Goal: Task Accomplishment & Management: Use online tool/utility

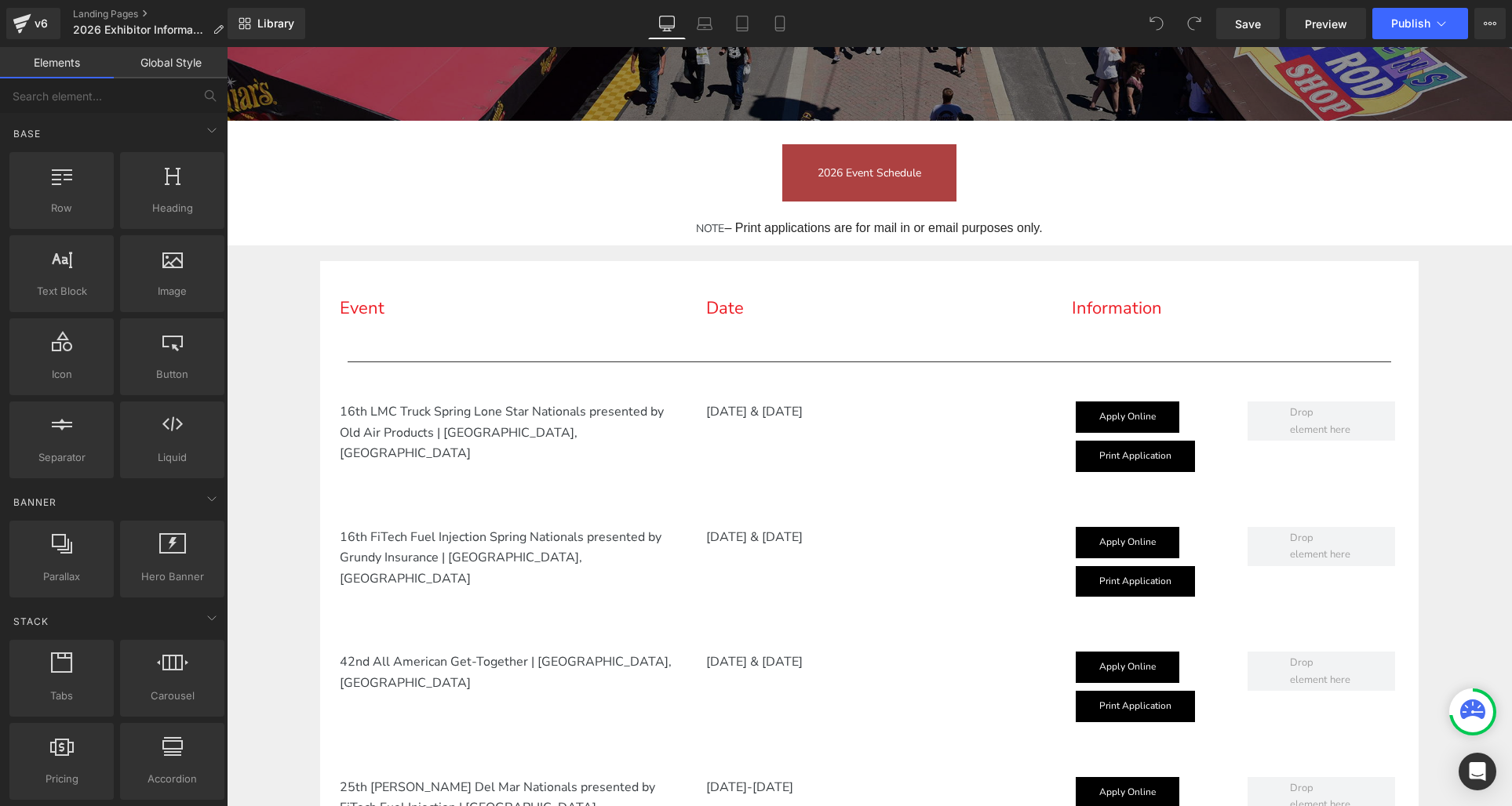
scroll to position [423, 0]
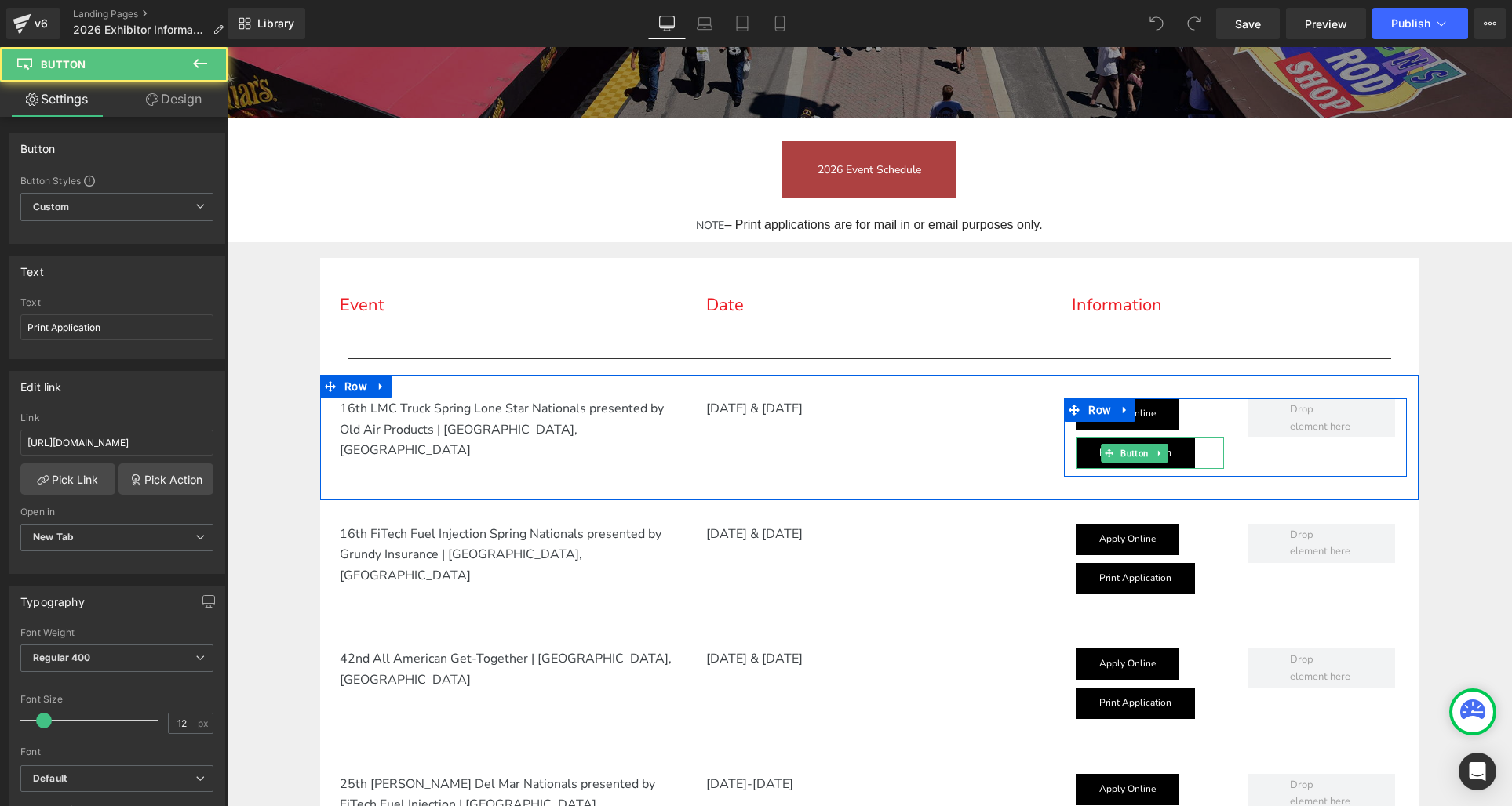
click at [1176, 461] on link "Print Application" at bounding box center [1135, 453] width 119 height 32
click at [1166, 457] on link at bounding box center [1159, 454] width 16 height 19
click at [1166, 453] on icon at bounding box center [1167, 453] width 9 height 9
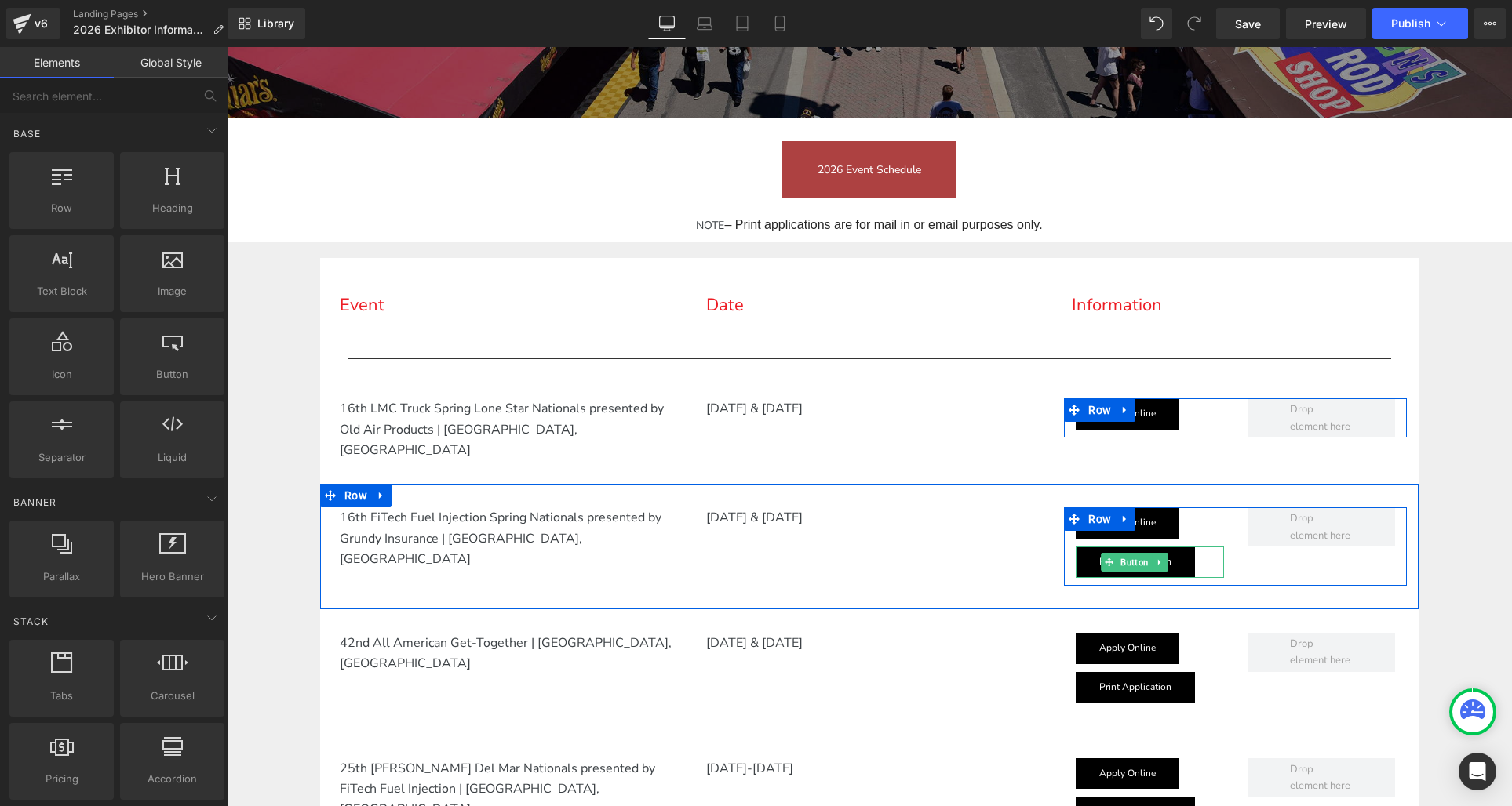
click at [1163, 558] on icon at bounding box center [1159, 563] width 9 height 10
click at [1168, 558] on icon at bounding box center [1167, 562] width 9 height 9
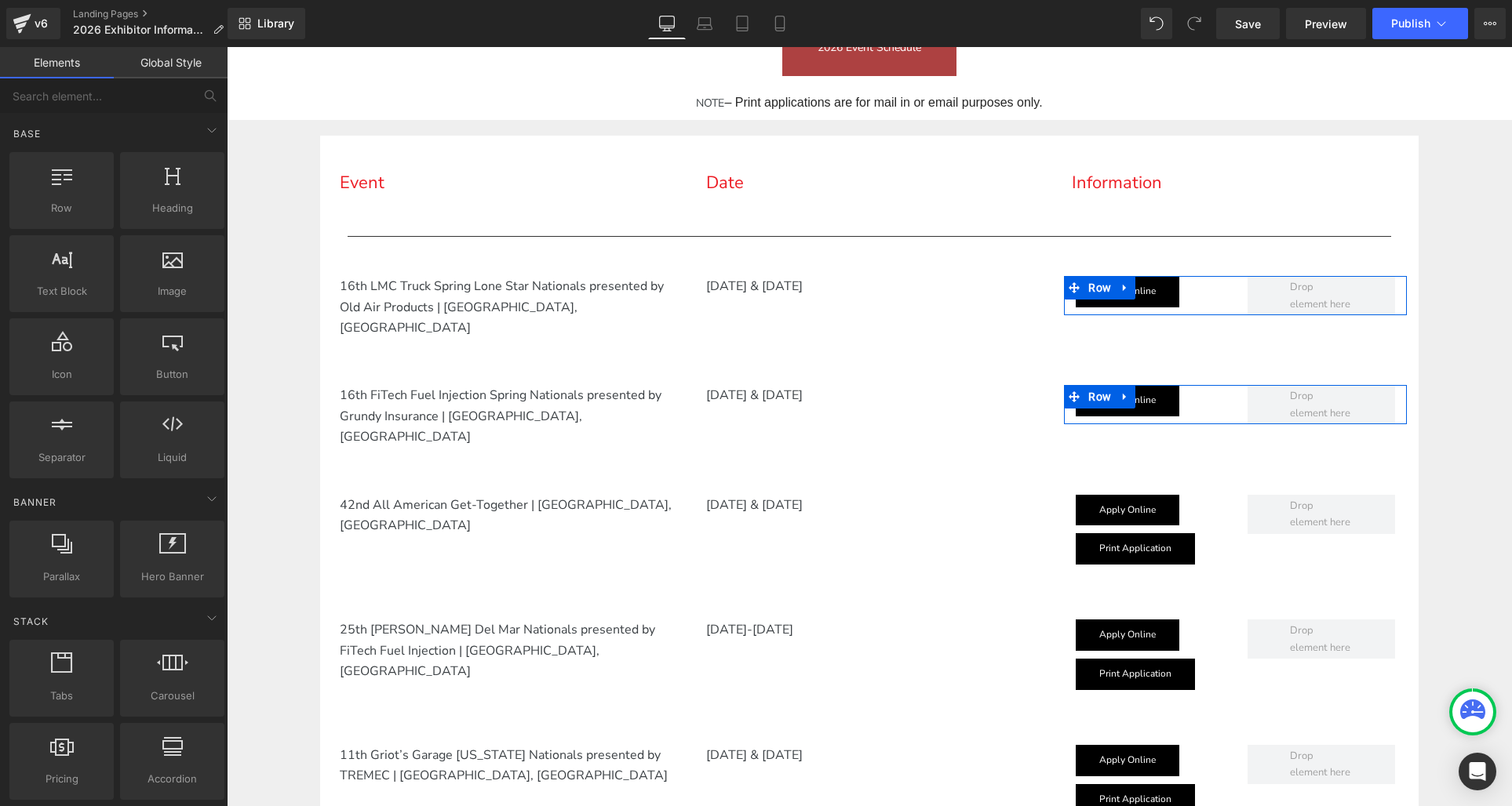
scroll to position [567, 0]
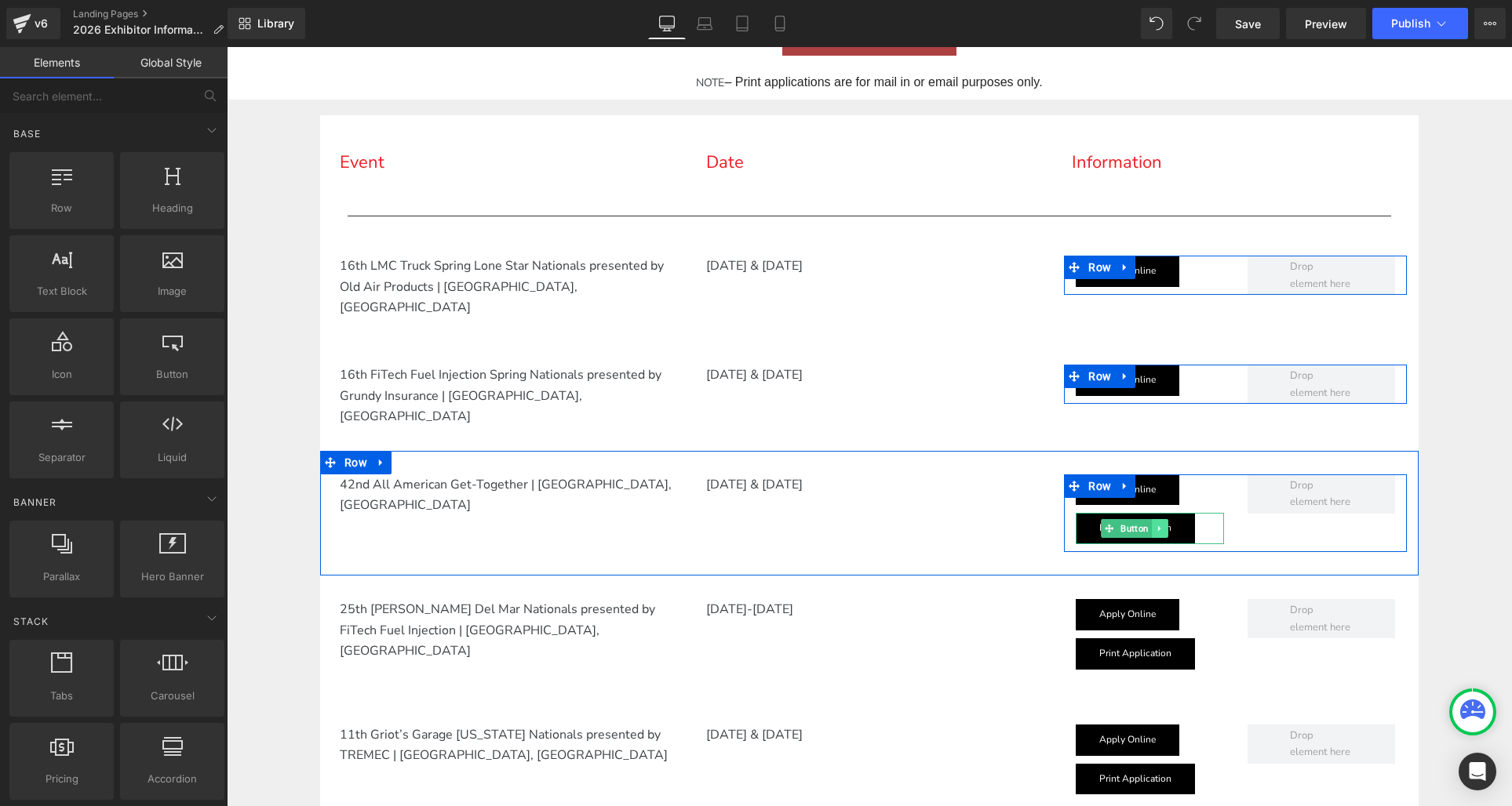
click at [1164, 524] on icon at bounding box center [1159, 529] width 9 height 10
click at [1169, 525] on icon at bounding box center [1167, 529] width 9 height 9
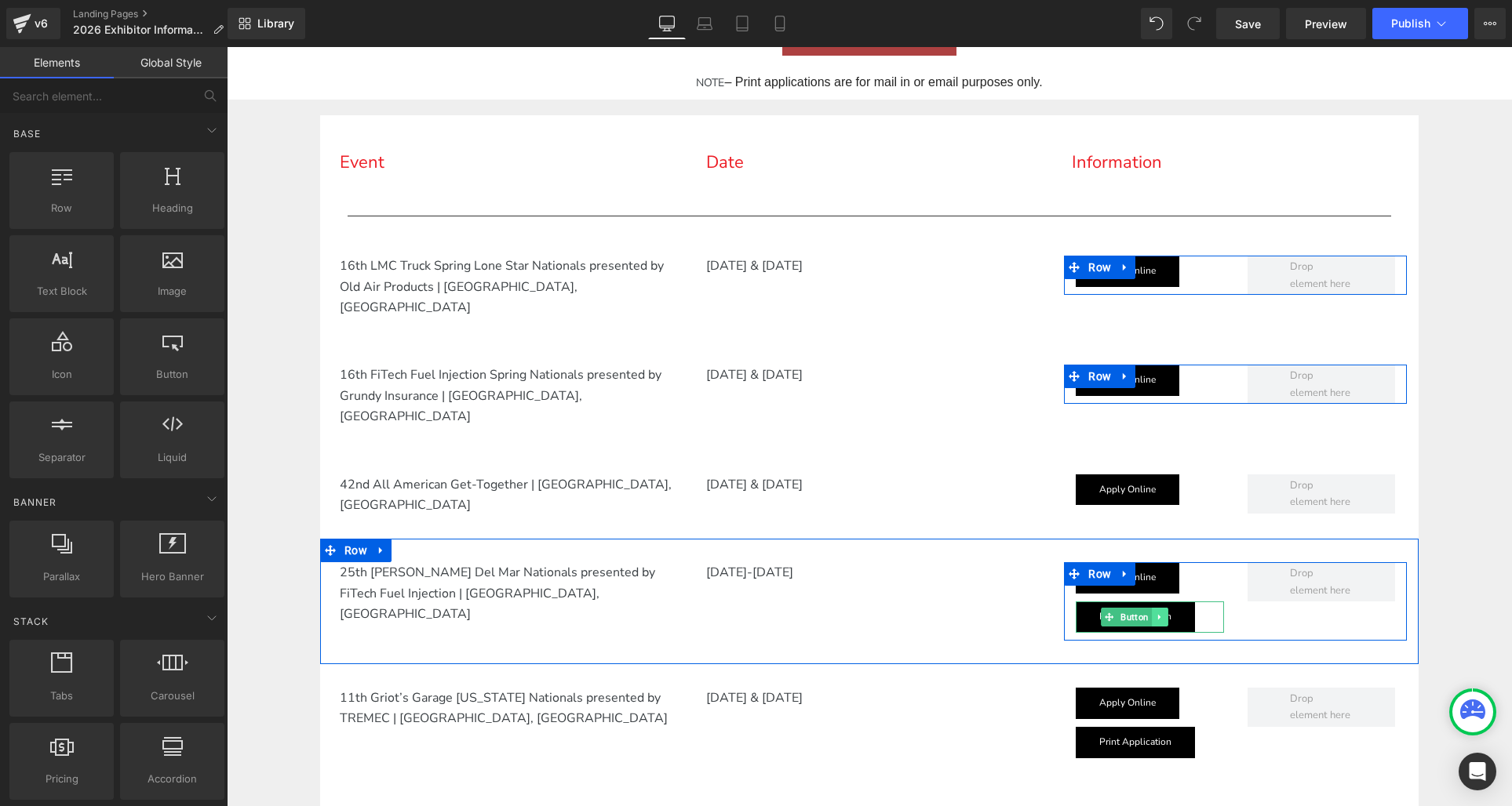
click at [1160, 615] on icon at bounding box center [1159, 617] width 2 height 6
click at [1170, 613] on icon at bounding box center [1167, 617] width 9 height 9
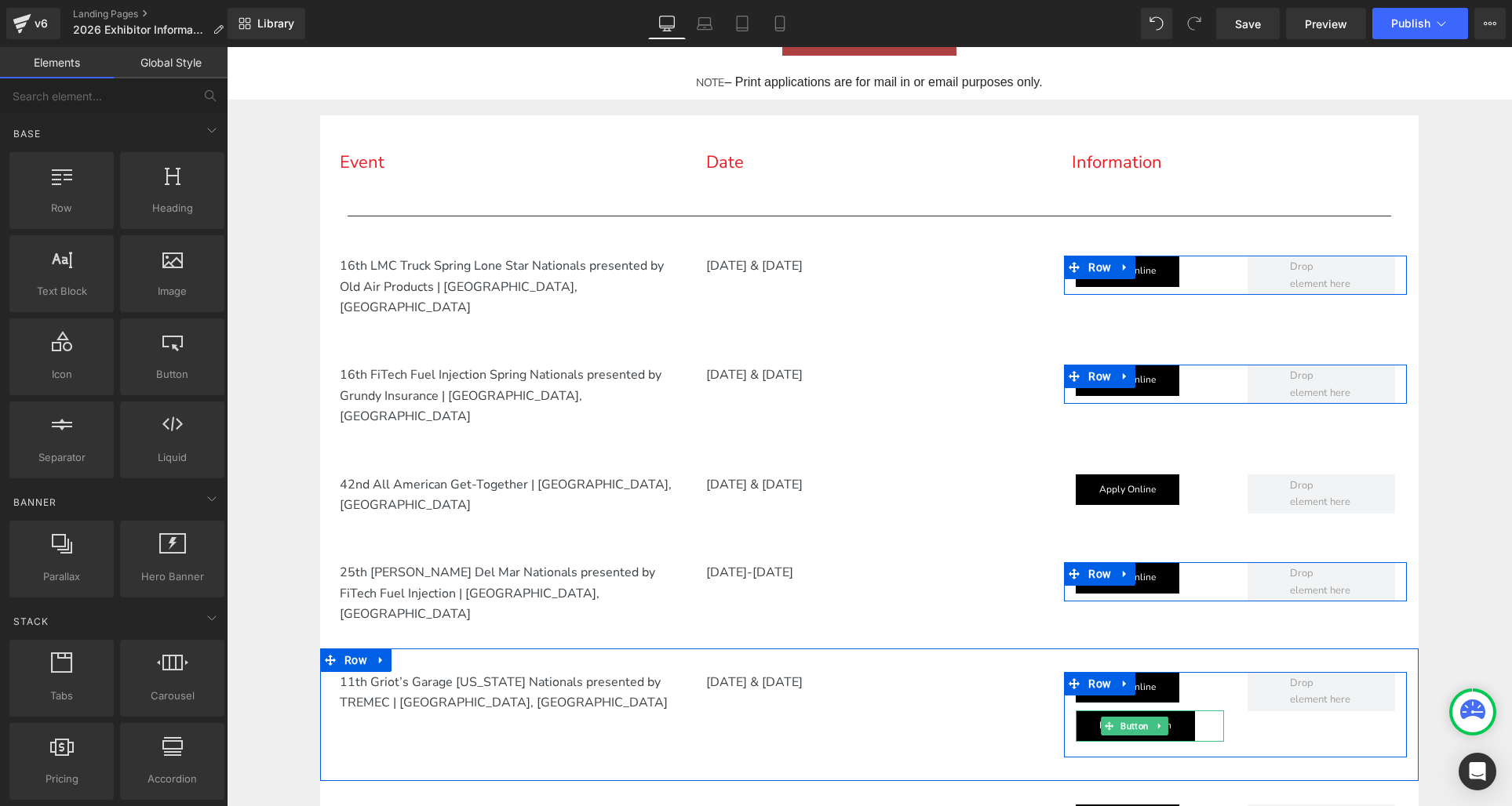
click at [1181, 711] on link "Print Application" at bounding box center [1135, 726] width 119 height 32
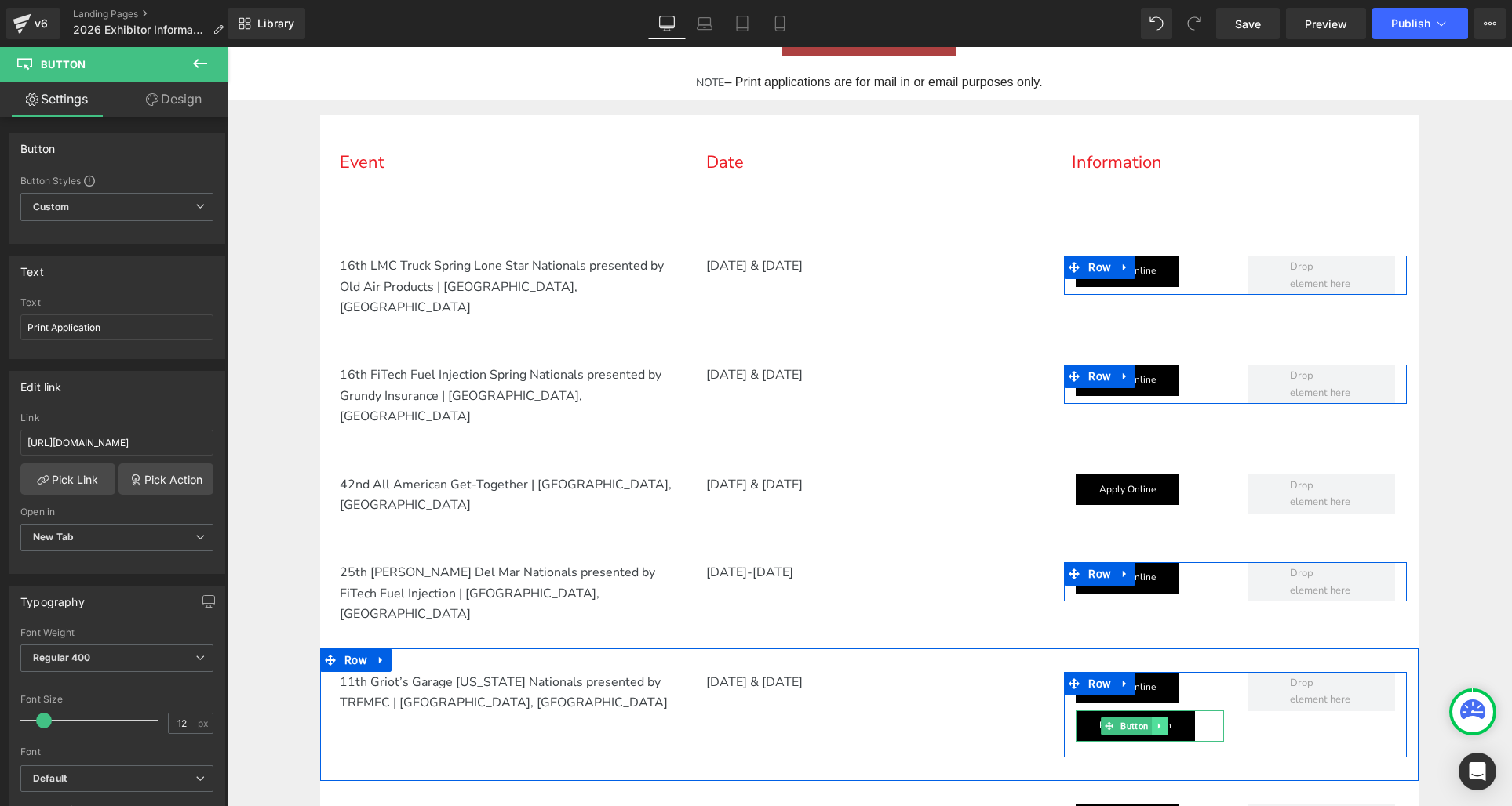
click at [1162, 721] on icon at bounding box center [1159, 726] width 9 height 10
click at [1168, 722] on icon at bounding box center [1167, 726] width 9 height 9
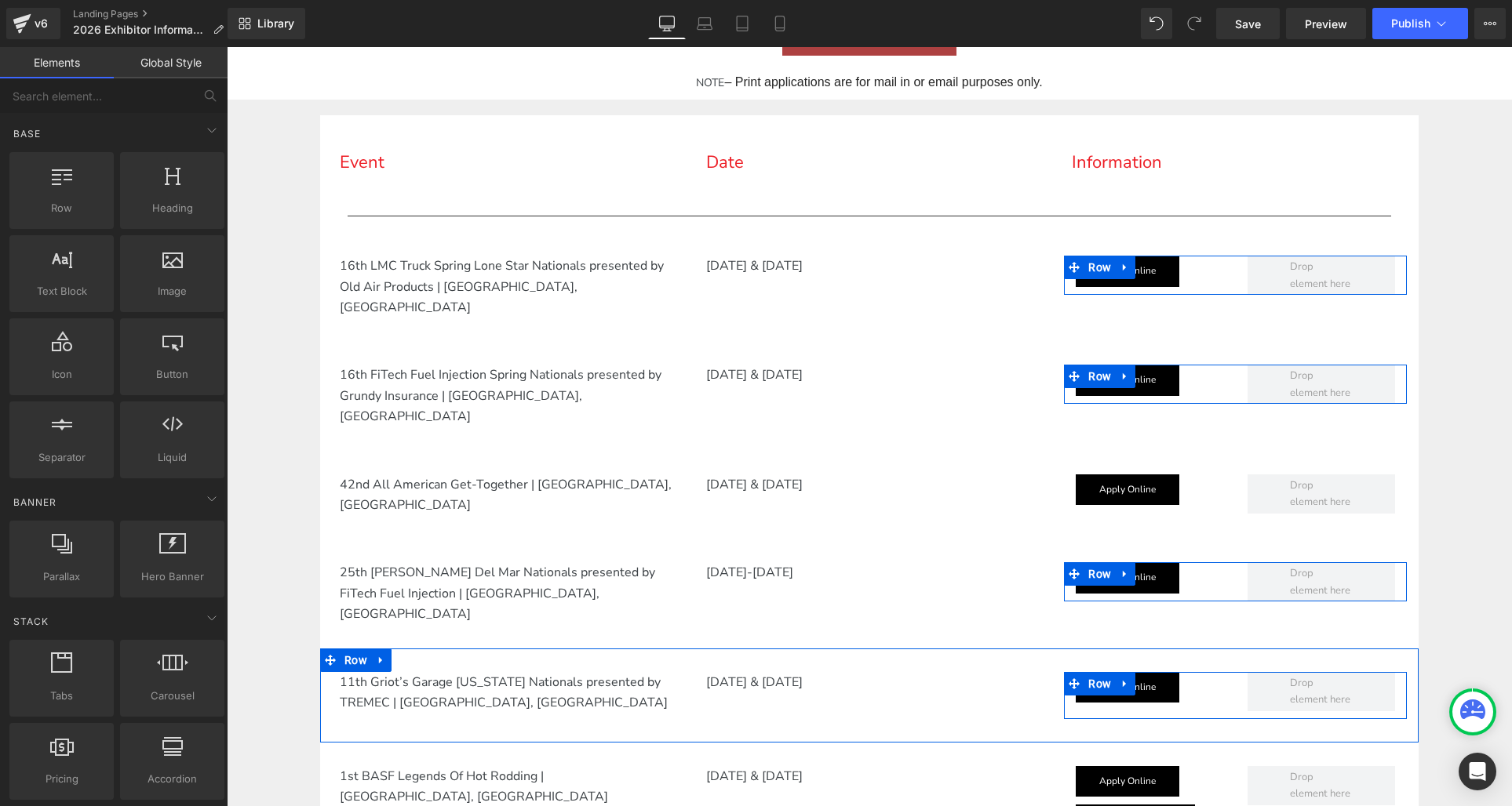
scroll to position [683, 0]
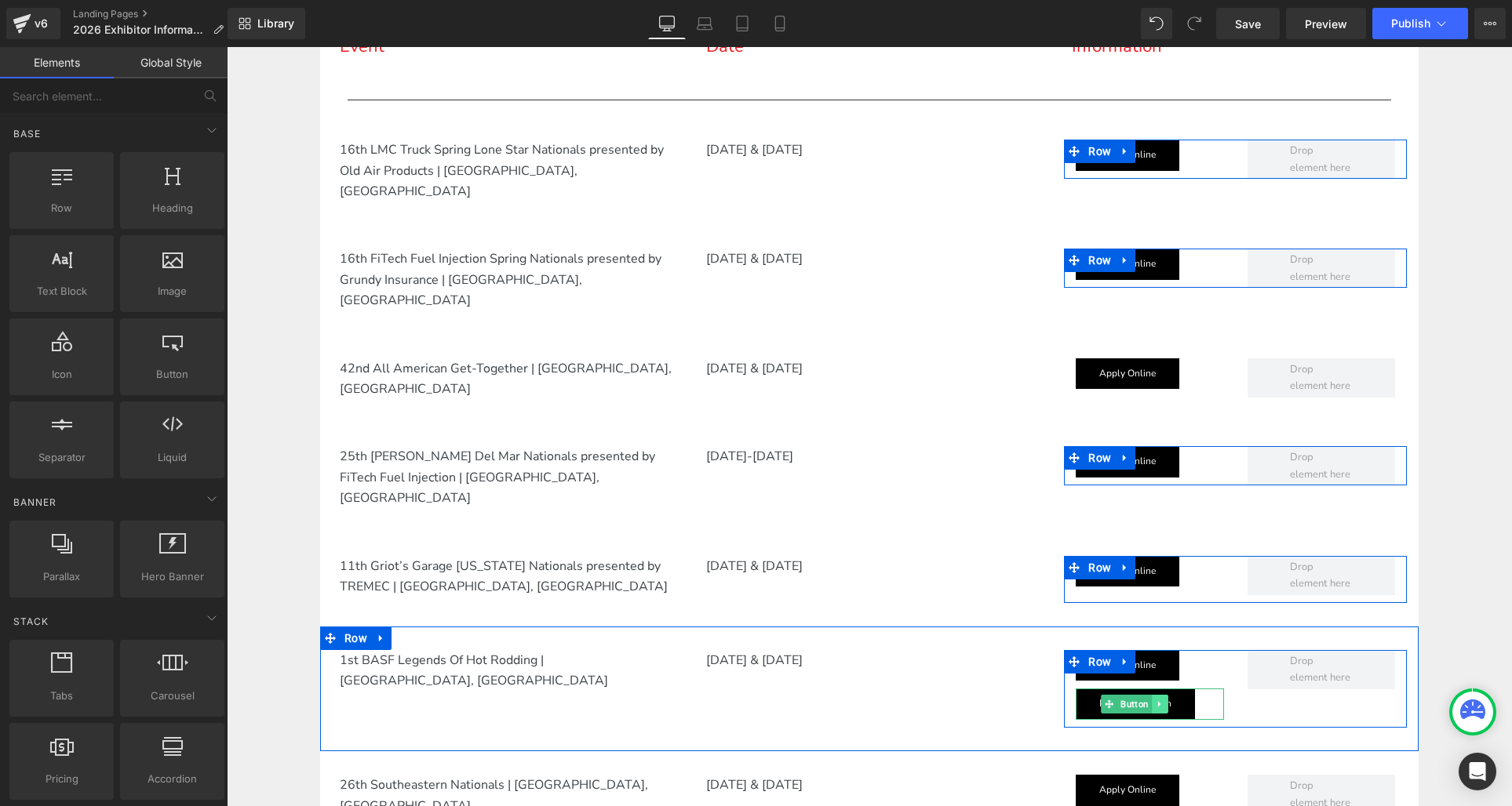
click at [1165, 695] on link at bounding box center [1159, 705] width 16 height 19
click at [1169, 699] on icon at bounding box center [1167, 704] width 9 height 10
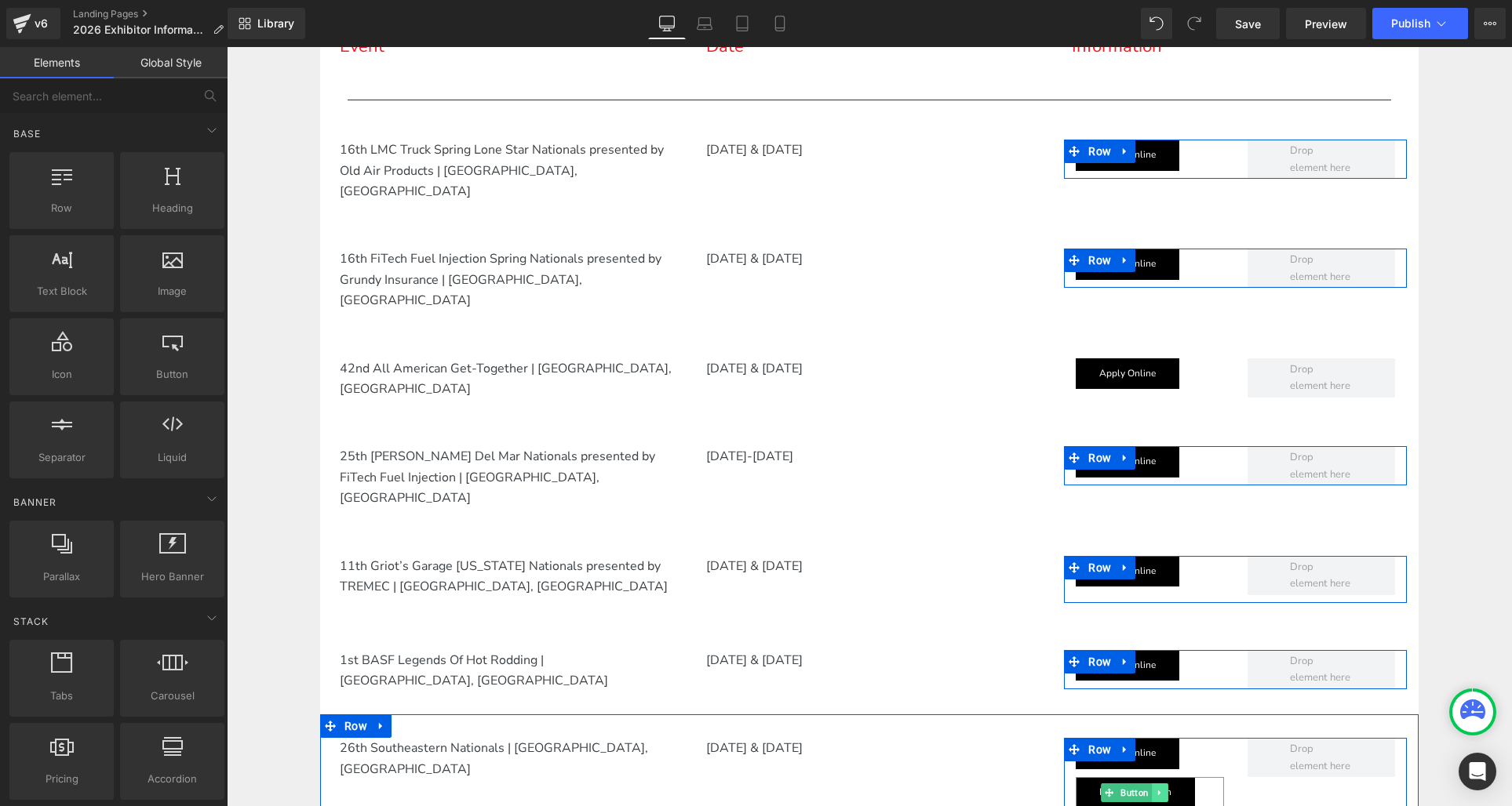
click at [1163, 789] on icon at bounding box center [1159, 793] width 9 height 10
click at [1165, 789] on icon at bounding box center [1167, 793] width 9 height 10
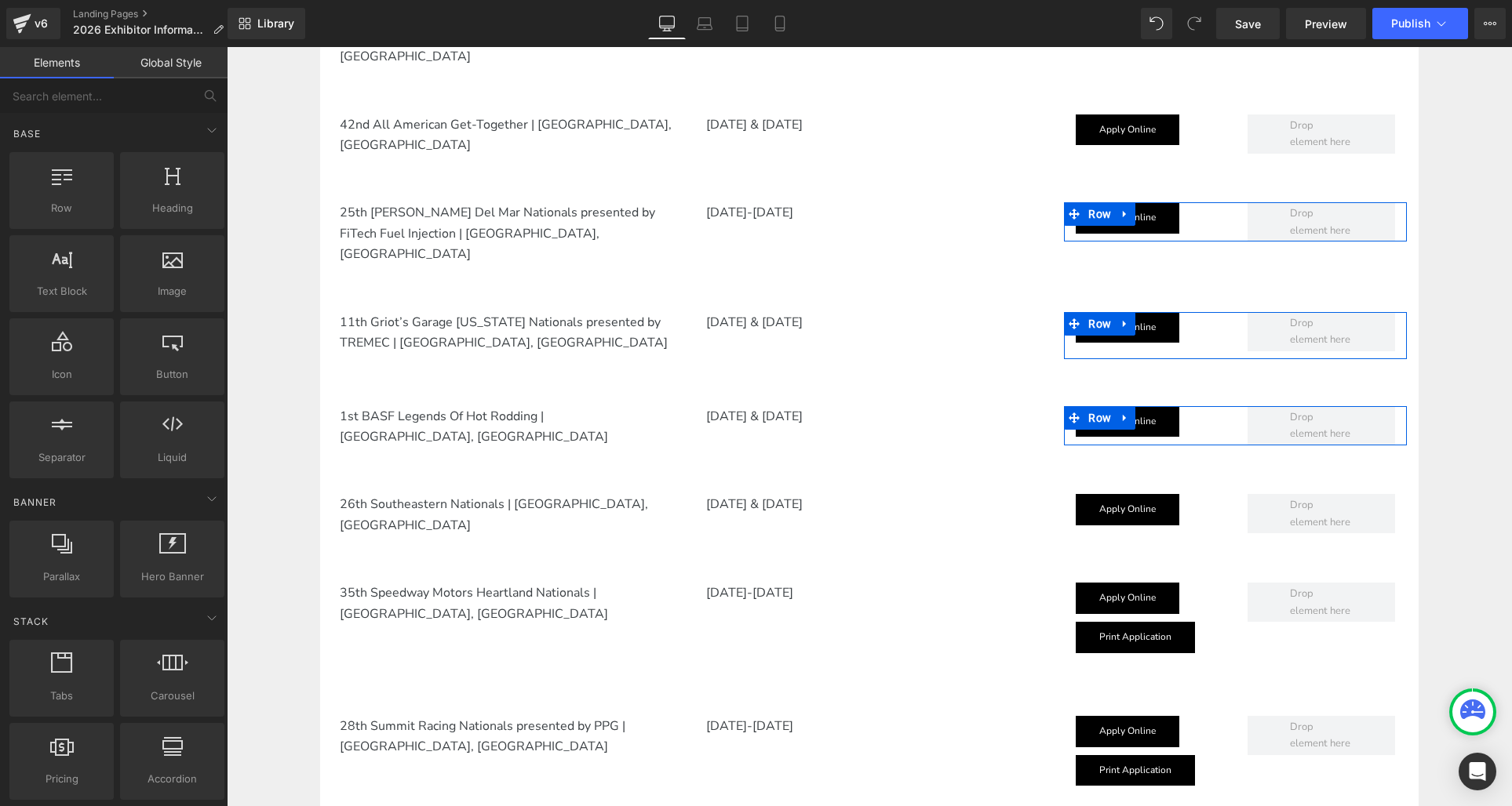
scroll to position [944, 0]
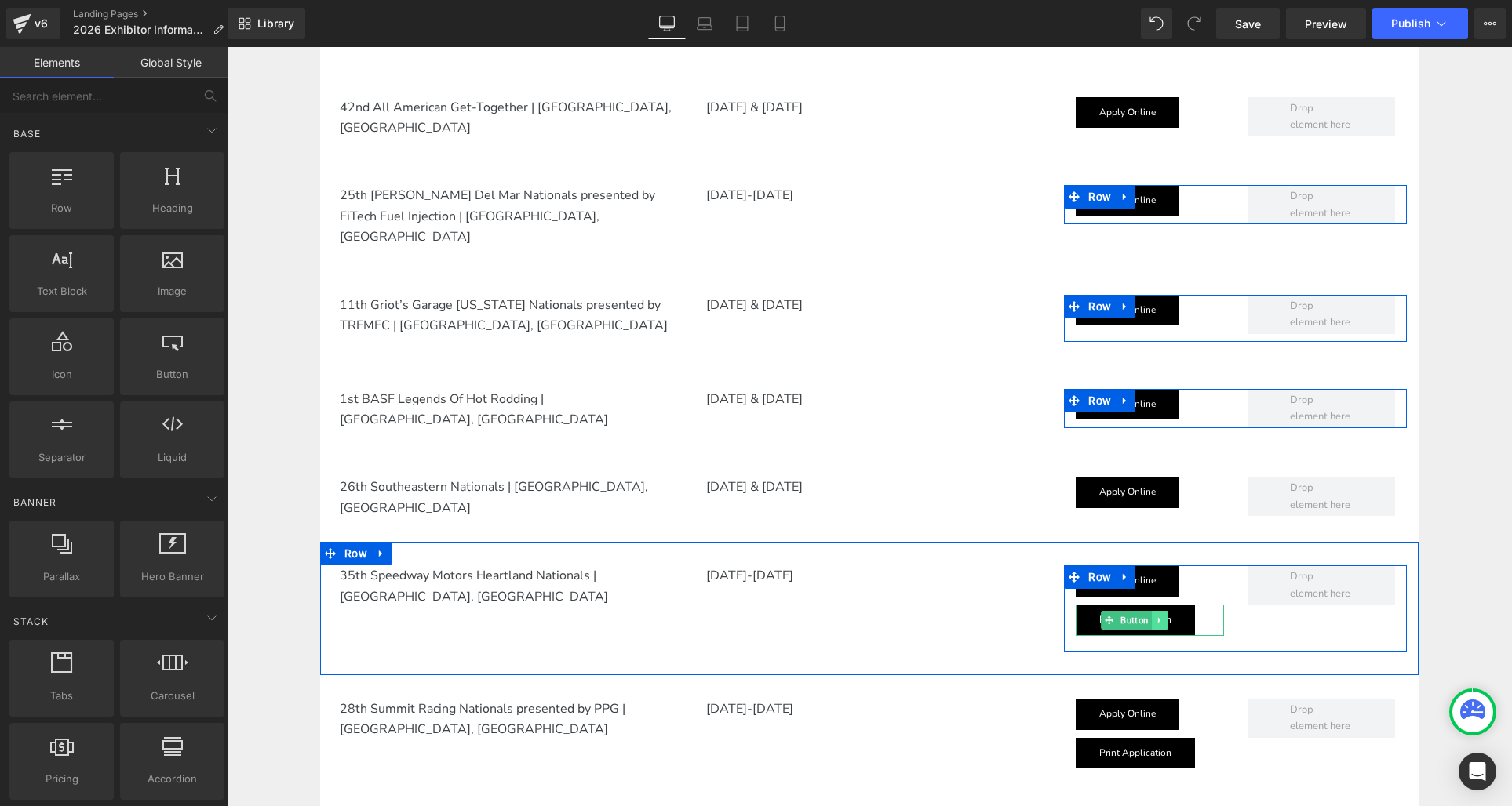
click at [1160, 616] on icon at bounding box center [1159, 620] width 9 height 10
click at [1169, 616] on icon at bounding box center [1167, 619] width 9 height 9
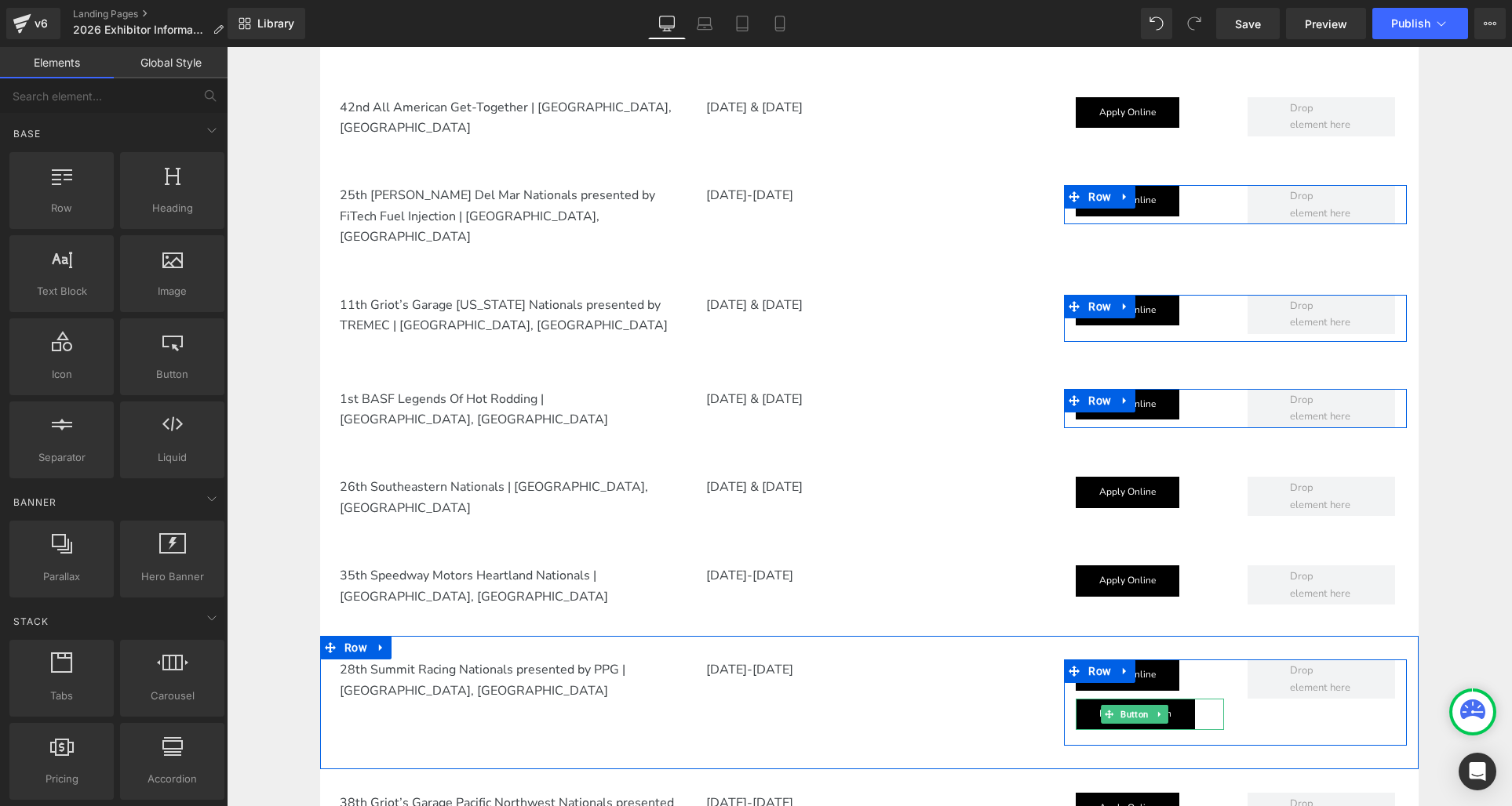
click at [1167, 705] on link at bounding box center [1159, 715] width 16 height 19
click at [1170, 710] on icon at bounding box center [1167, 714] width 9 height 9
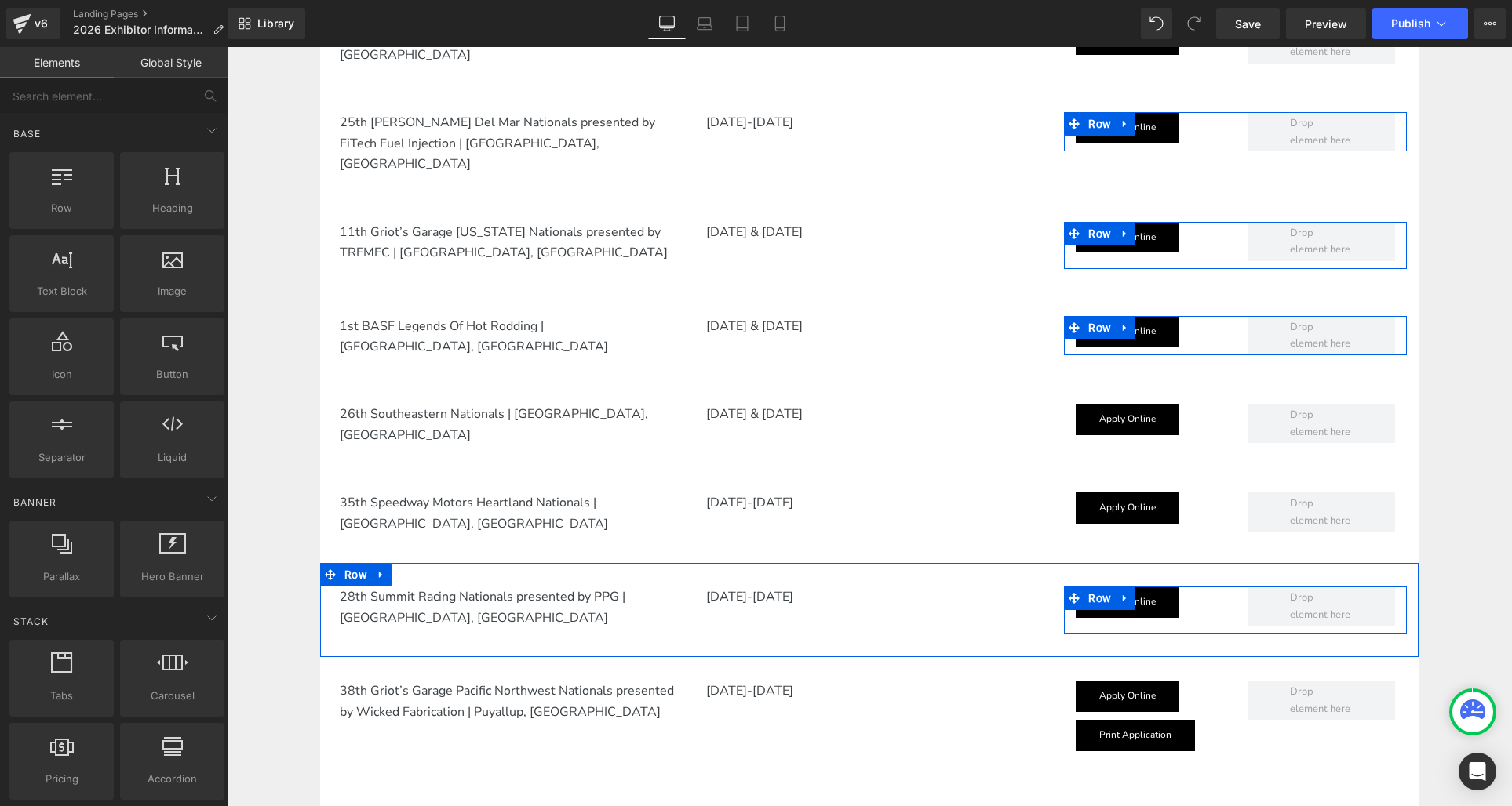
scroll to position [1092, 0]
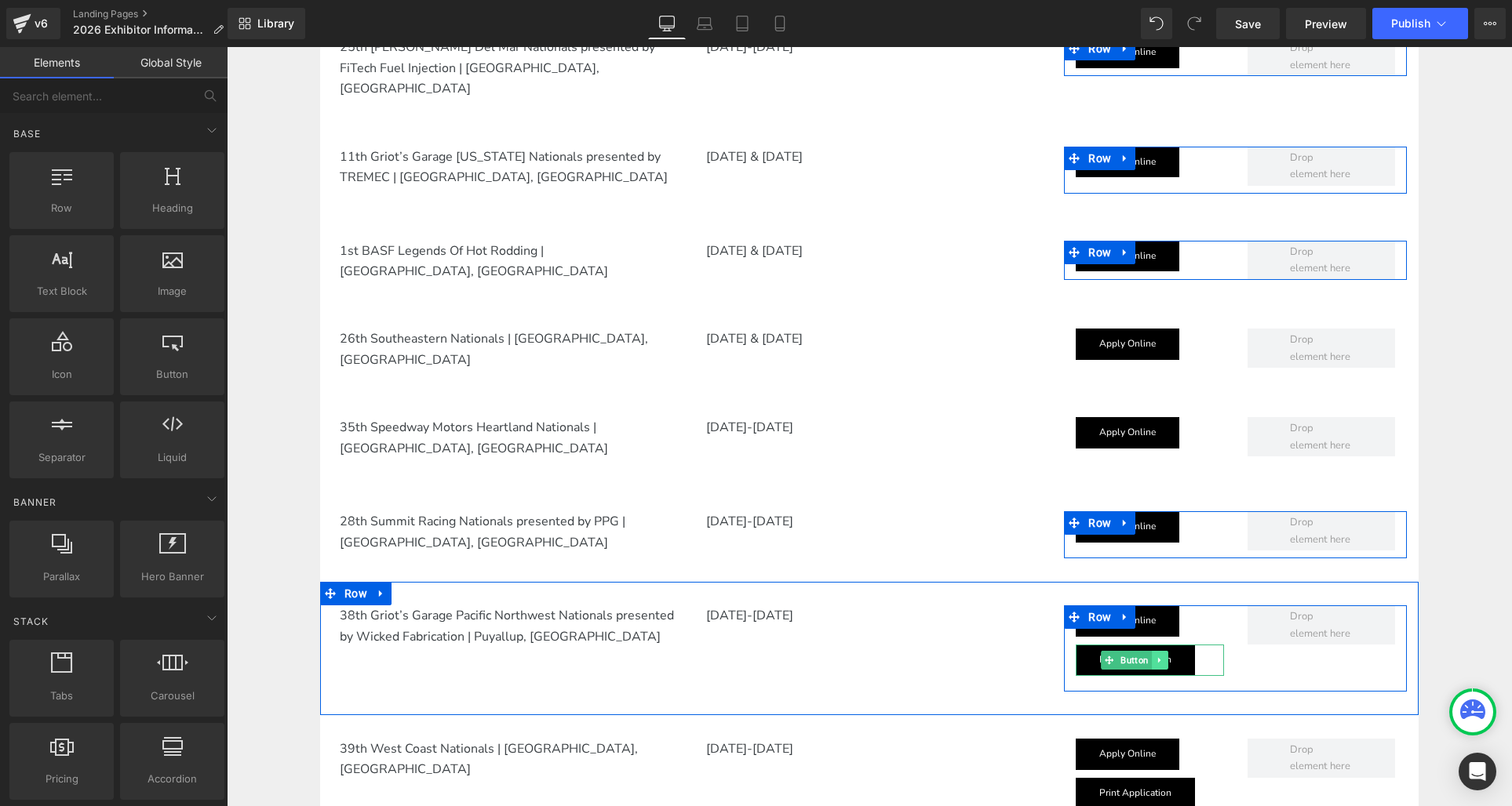
click at [1163, 656] on icon at bounding box center [1159, 661] width 9 height 10
click at [1168, 656] on icon at bounding box center [1167, 661] width 9 height 10
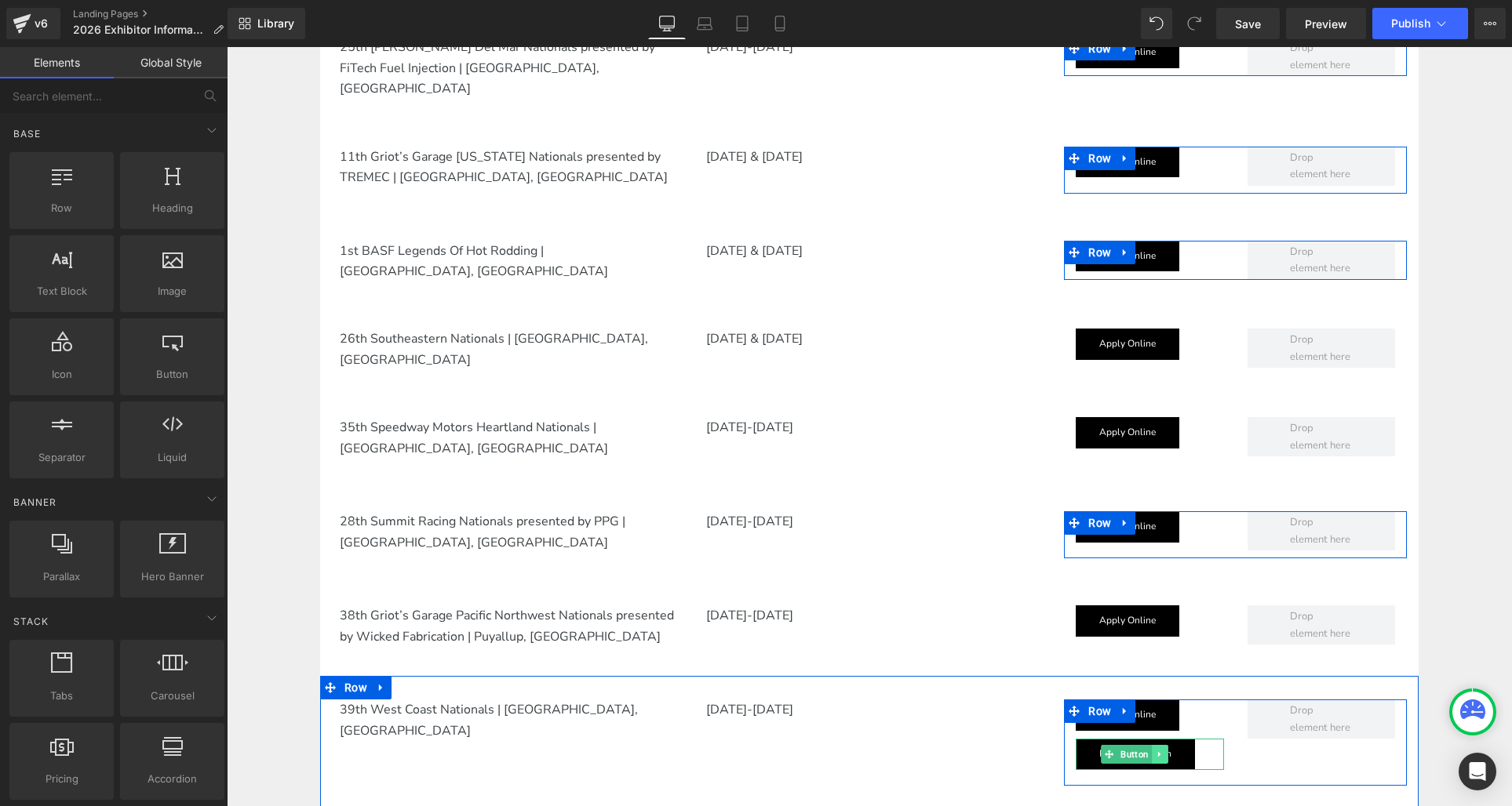
click at [1163, 750] on icon at bounding box center [1159, 755] width 9 height 10
click at [1167, 750] on icon at bounding box center [1167, 754] width 9 height 9
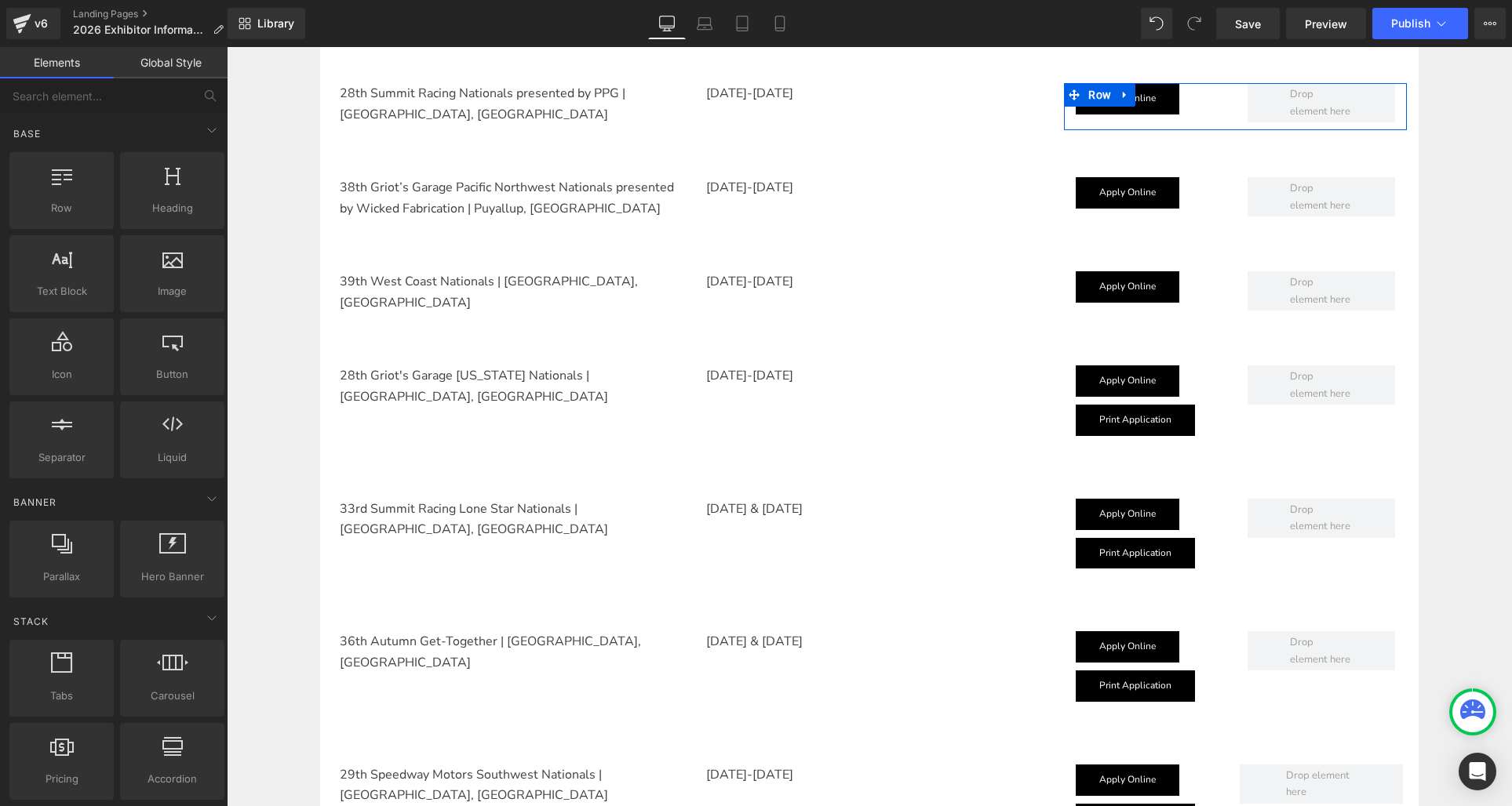
scroll to position [1523, 0]
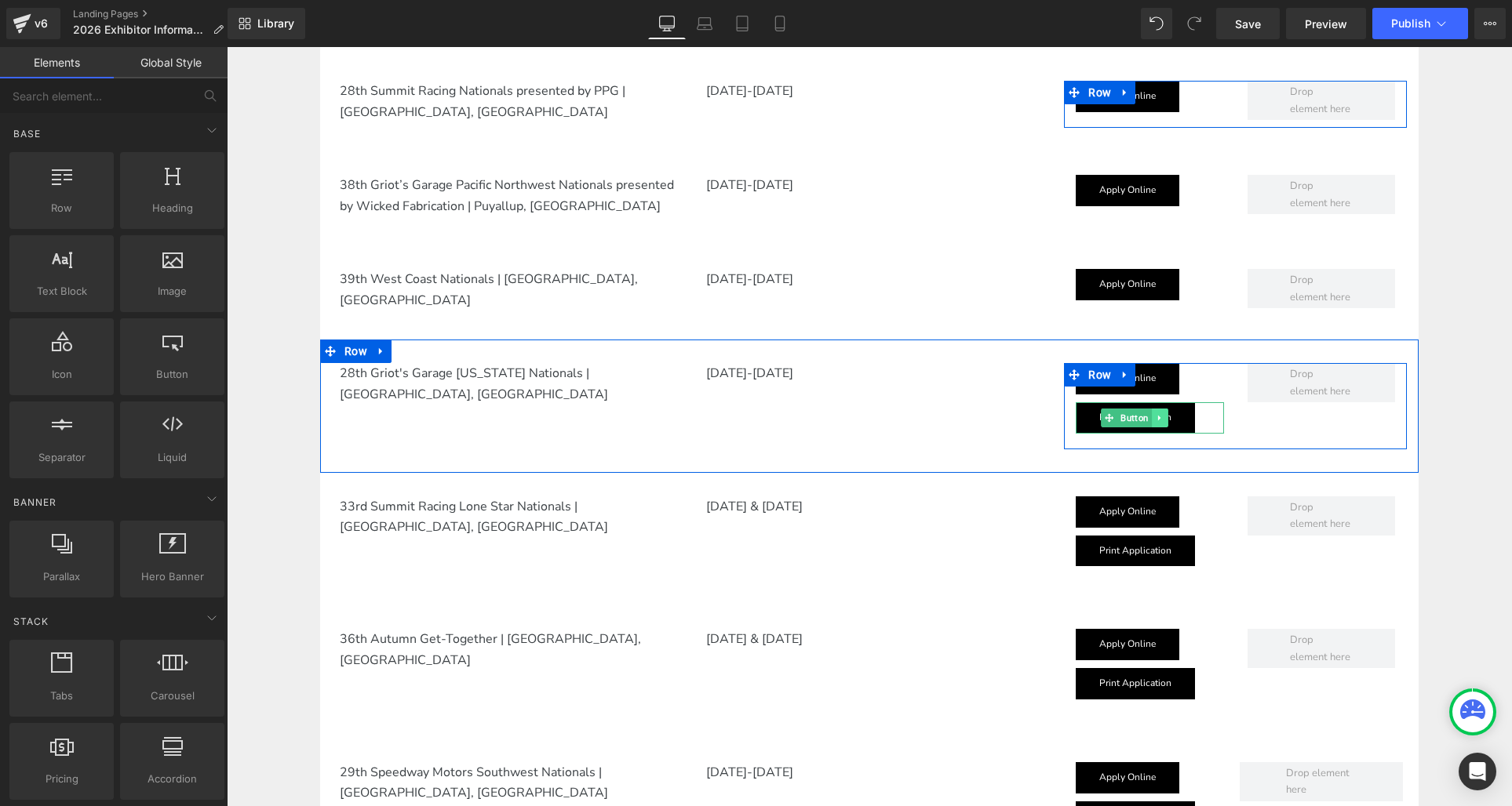
click at [1162, 414] on icon at bounding box center [1159, 418] width 9 height 10
click at [1164, 414] on icon at bounding box center [1167, 418] width 9 height 10
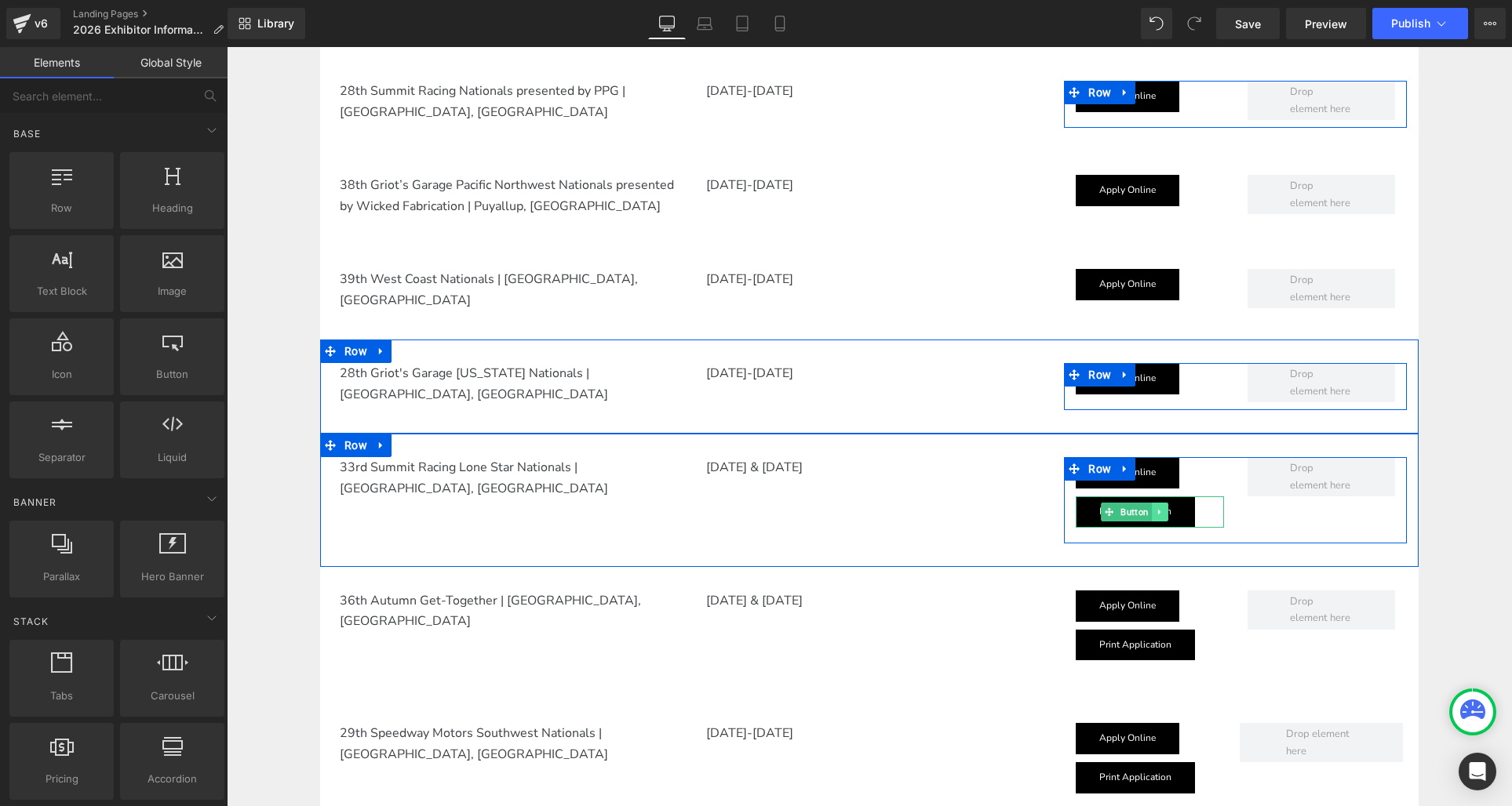
click at [1163, 508] on icon at bounding box center [1159, 513] width 9 height 10
click at [1174, 503] on link at bounding box center [1168, 513] width 16 height 19
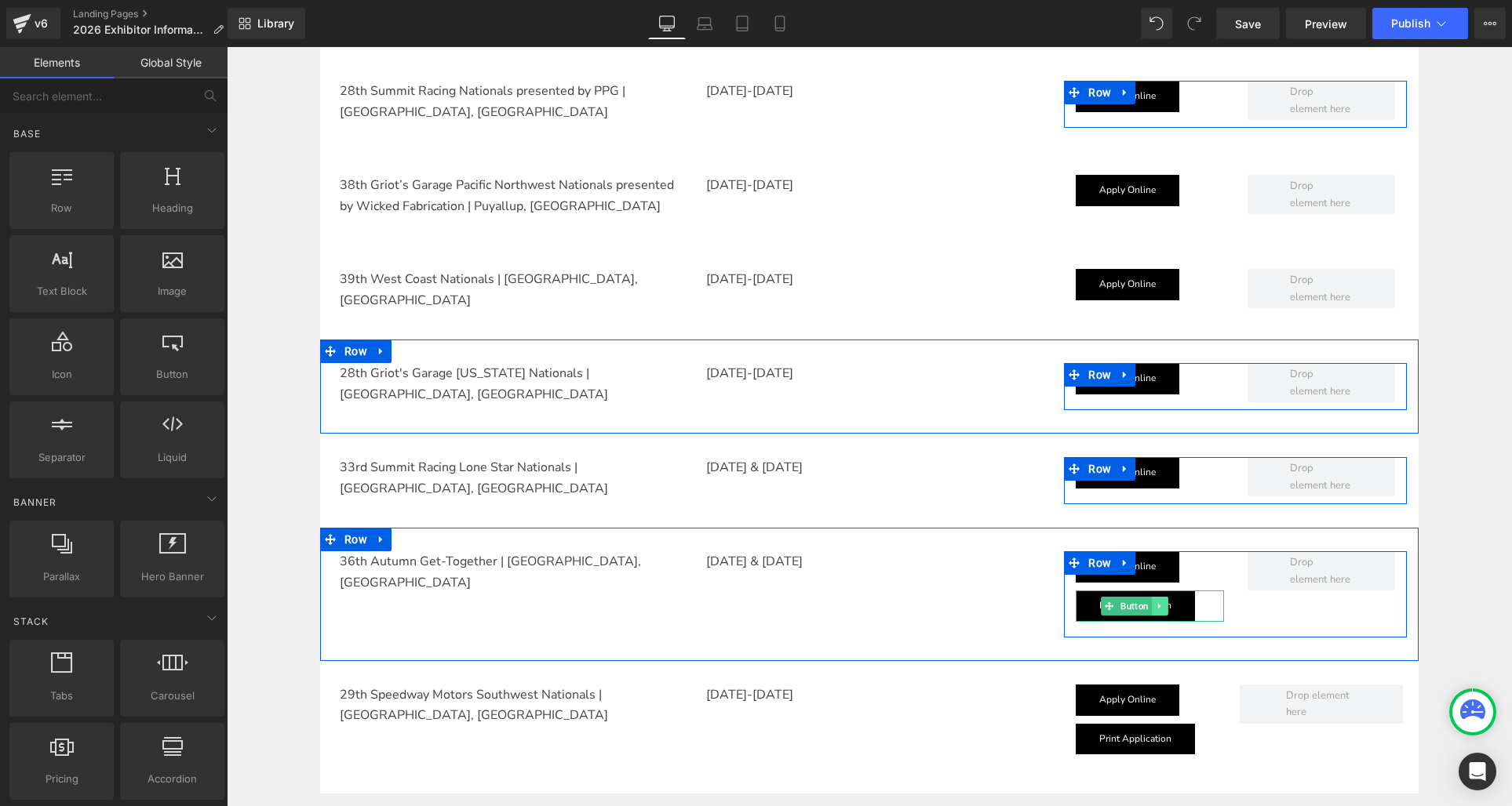
click at [1164, 602] on icon at bounding box center [1159, 607] width 9 height 10
click at [1164, 602] on icon at bounding box center [1167, 606] width 9 height 9
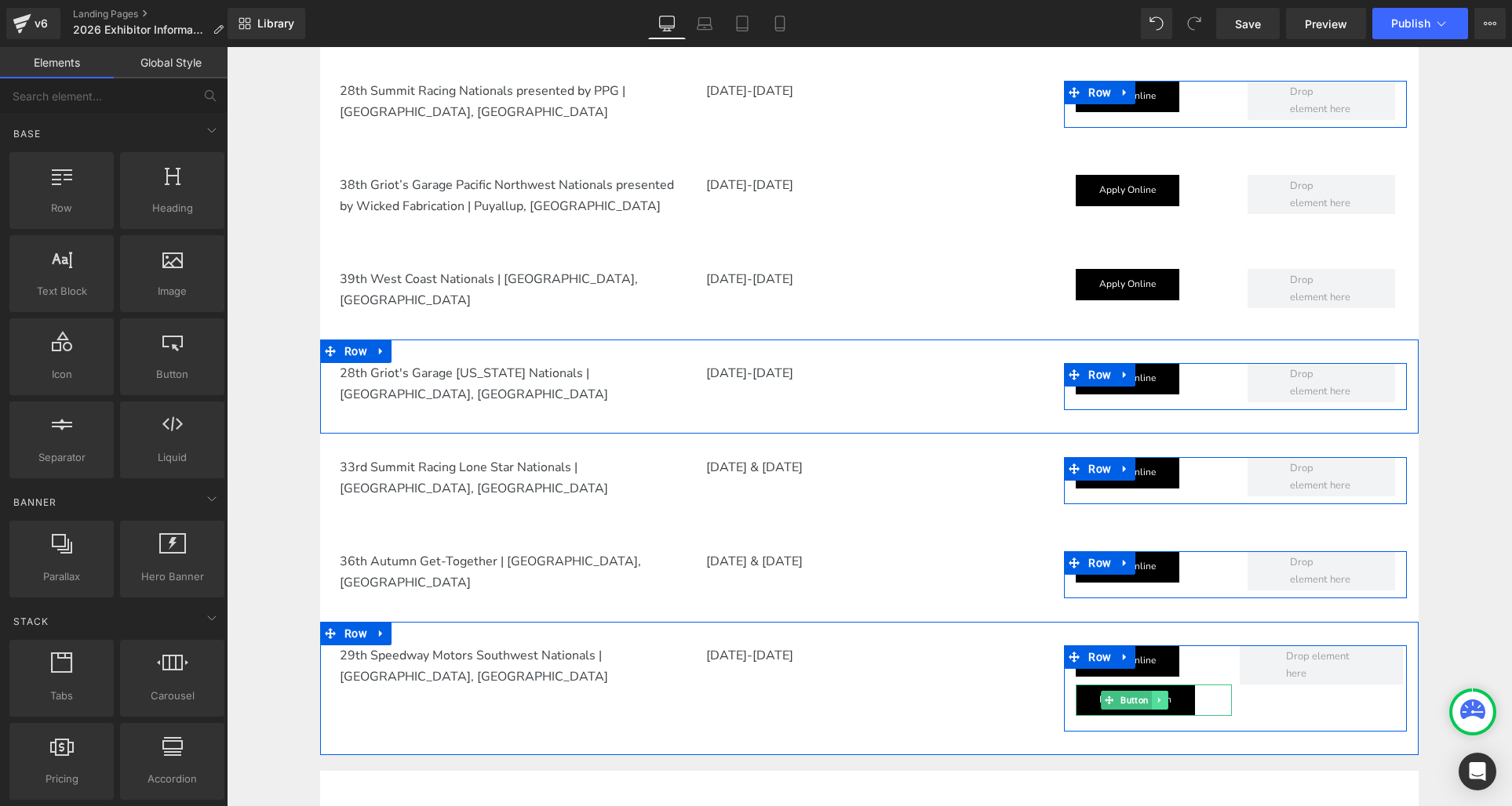
click at [1161, 695] on icon at bounding box center [1159, 700] width 9 height 10
click at [1168, 695] on icon at bounding box center [1167, 699] width 9 height 9
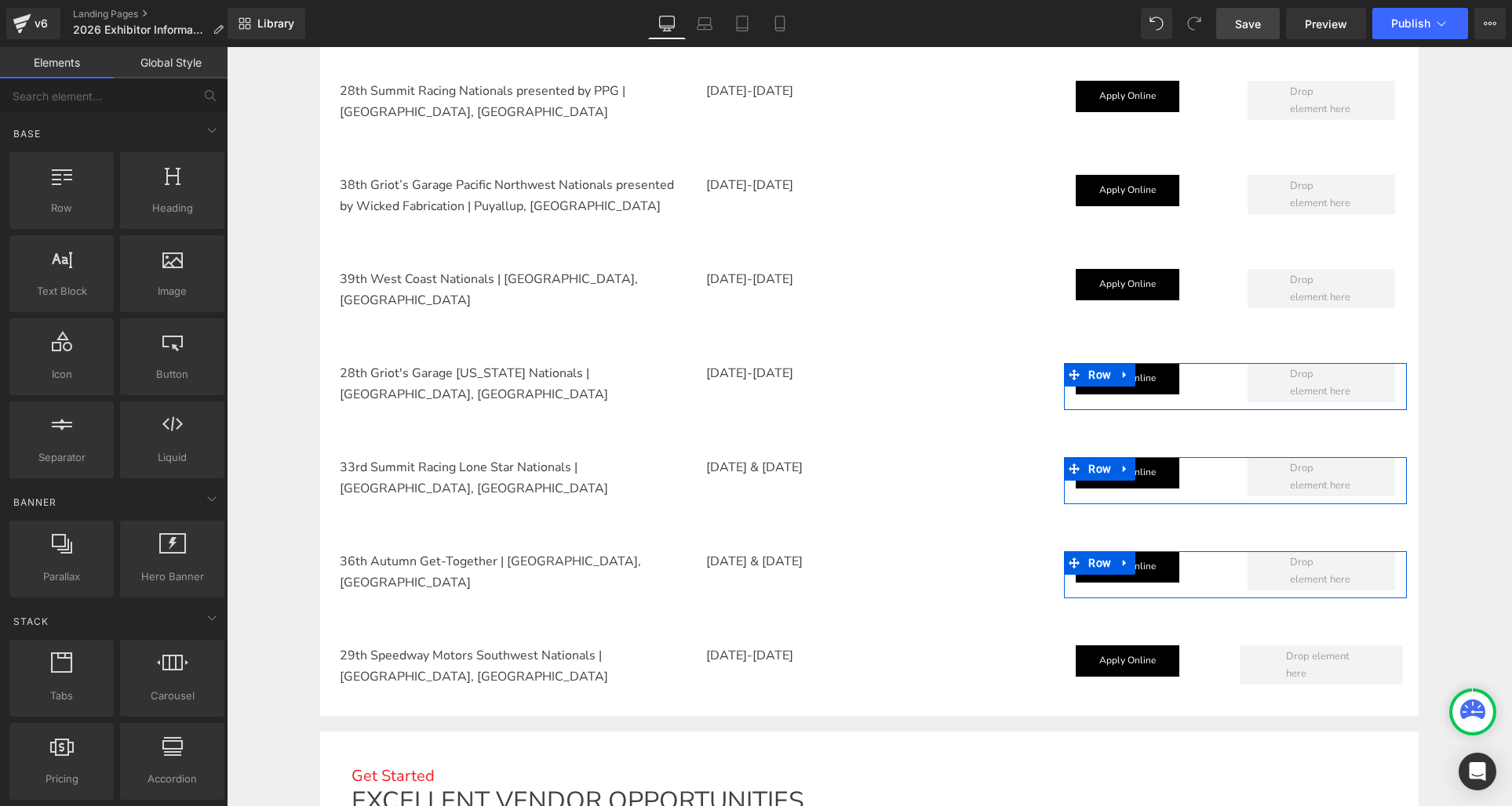
click at [1250, 22] on span "Save" at bounding box center [1247, 23] width 26 height 16
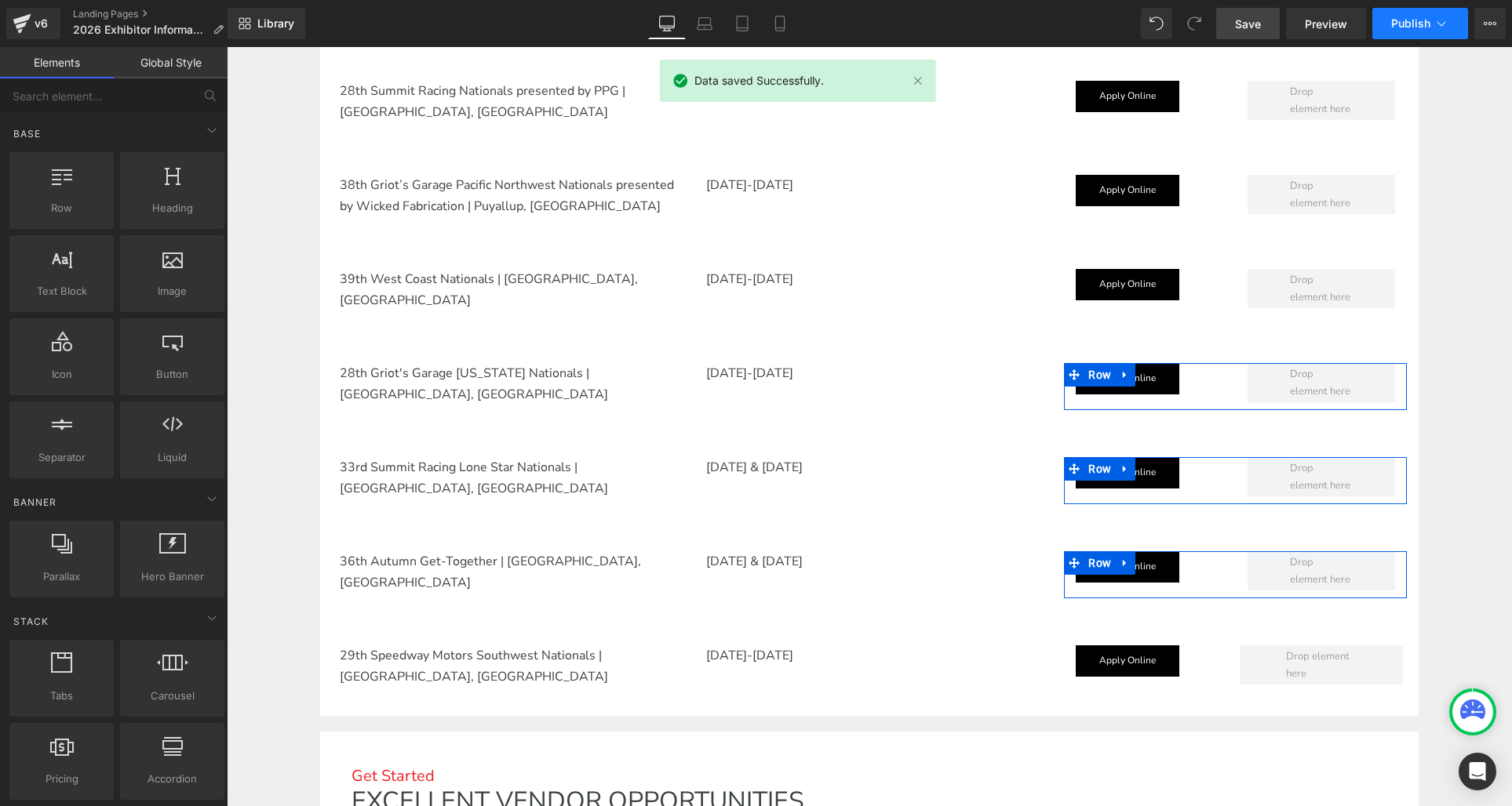
click at [1401, 29] on span "Publish" at bounding box center [1410, 23] width 39 height 13
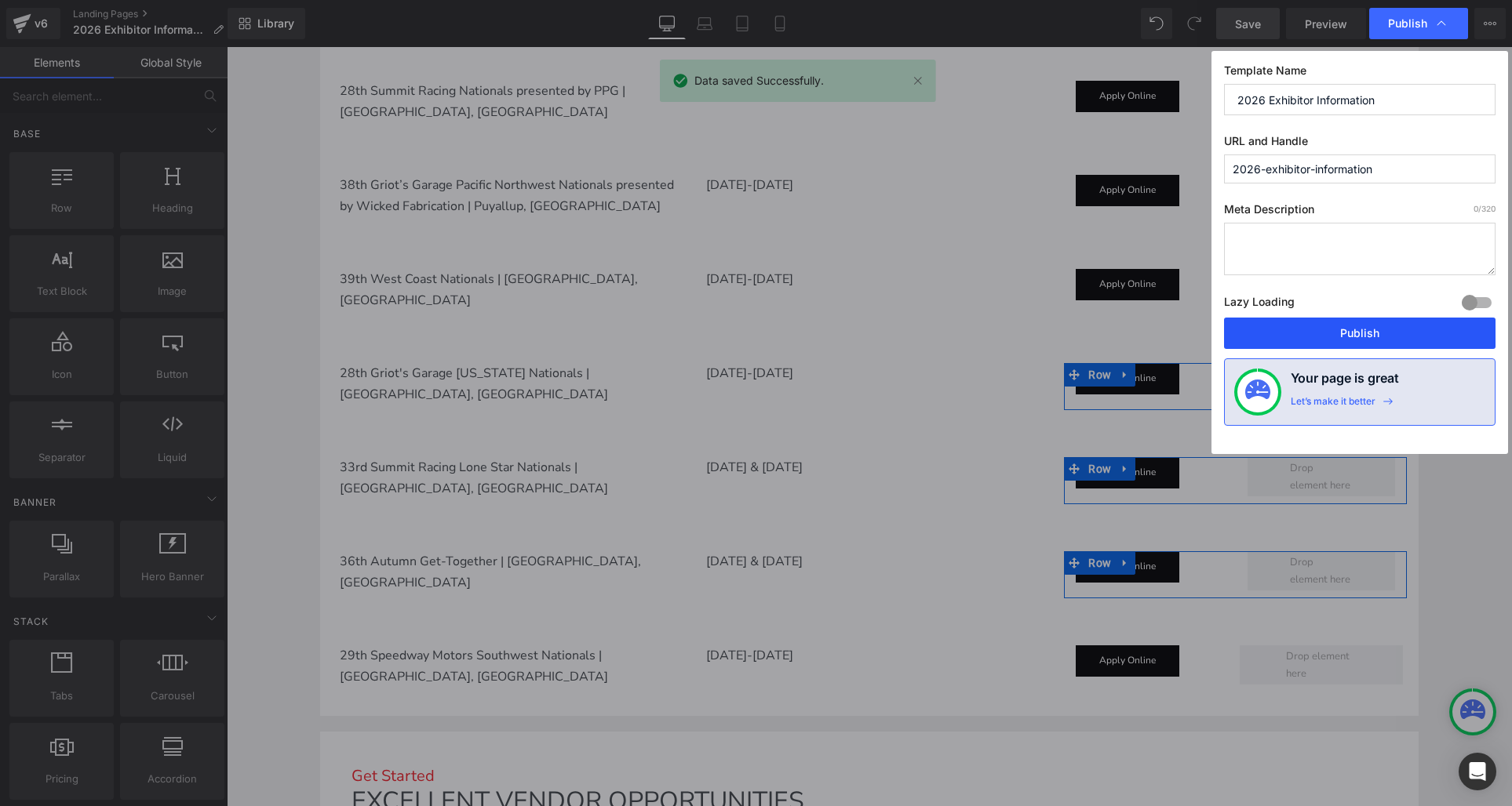
drag, startPoint x: 1363, startPoint y: 331, endPoint x: 1136, endPoint y: 283, distance: 232.0
click at [1363, 331] on button "Publish" at bounding box center [1359, 333] width 271 height 32
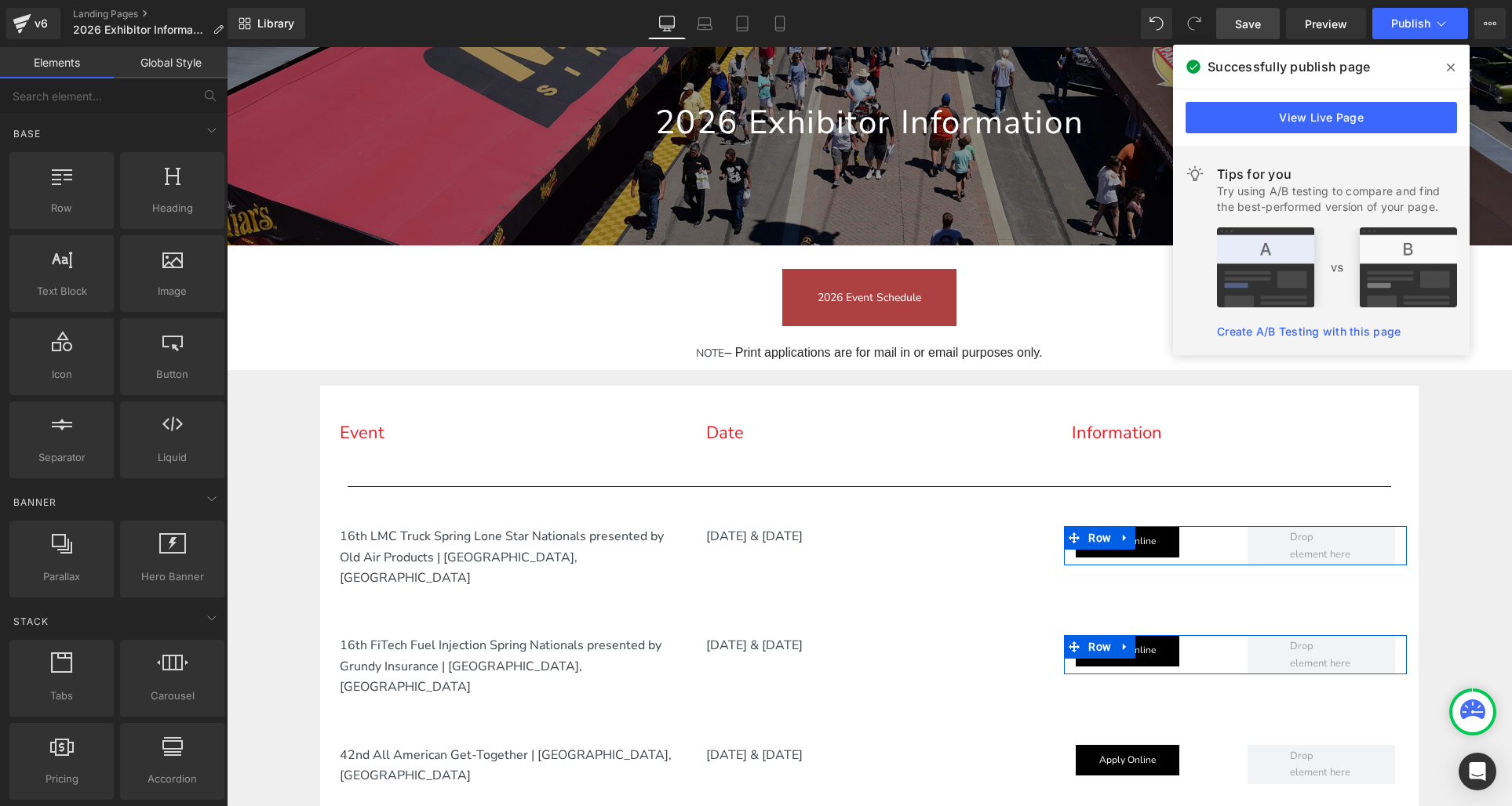
scroll to position [279, 0]
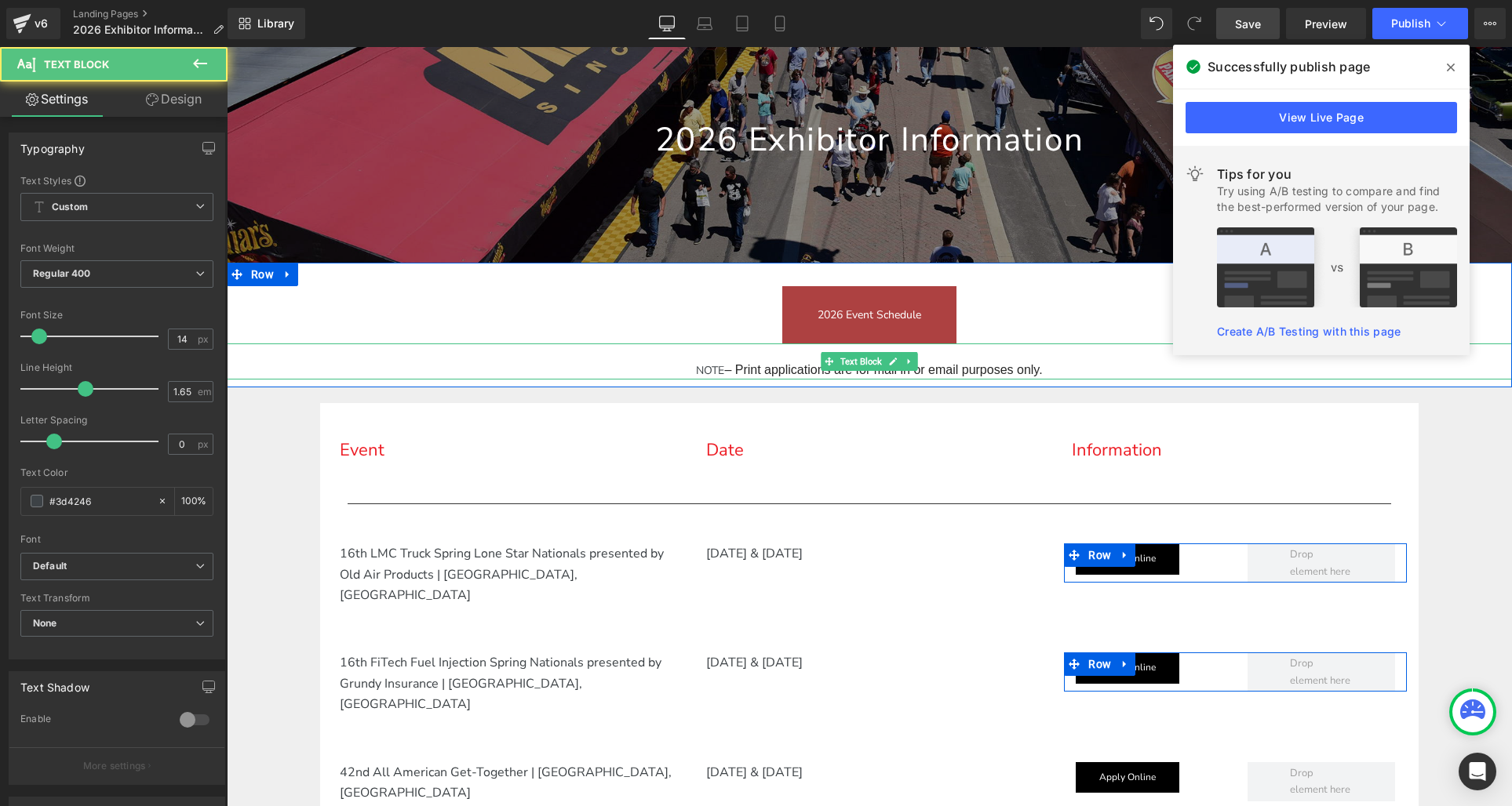
click at [1019, 372] on span "– Print applications are for mail in or email purposes only." at bounding box center [883, 370] width 317 height 13
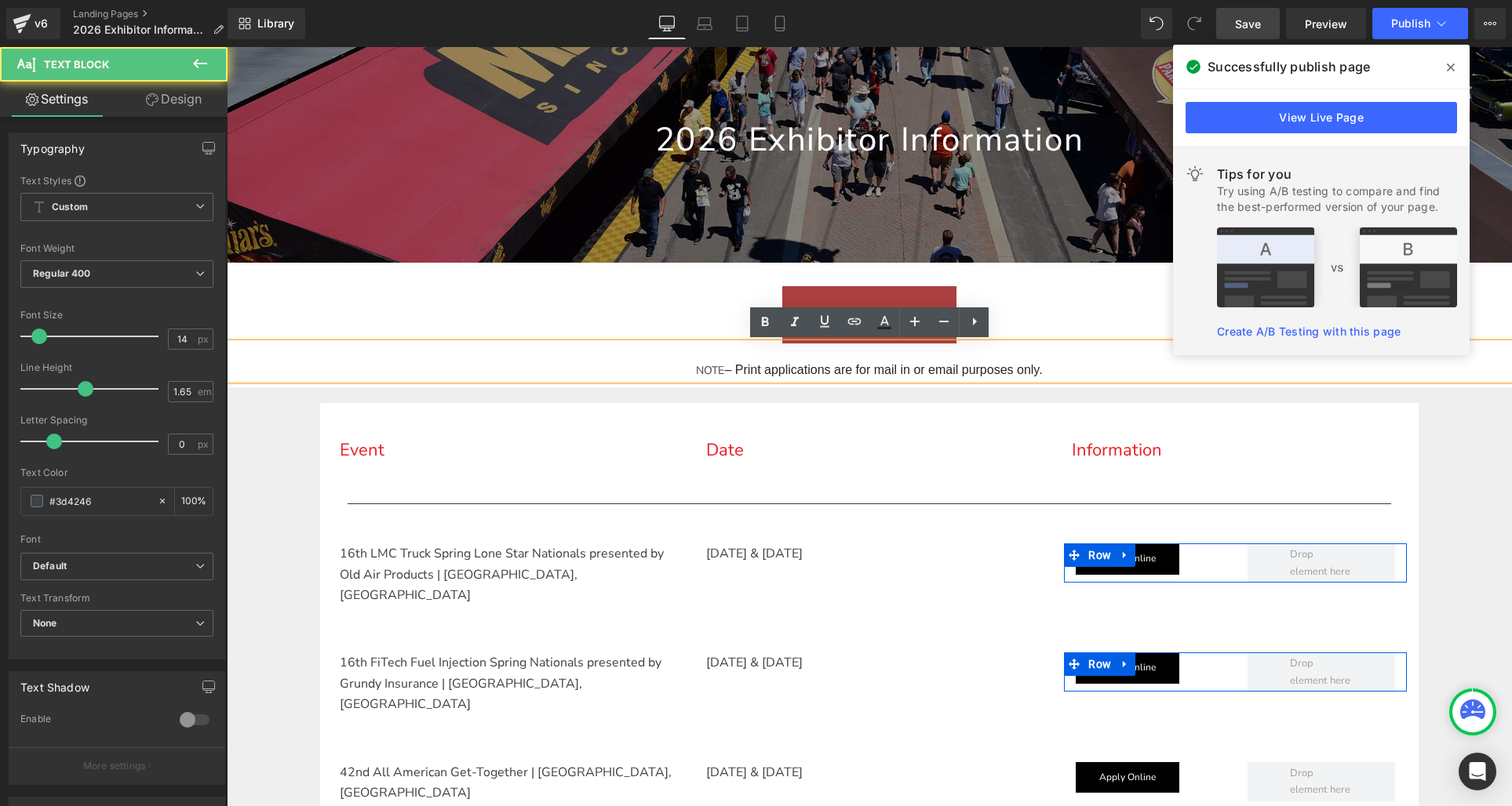
click at [1047, 369] on p "NOTE – Print applications are for mail in or email purposes only." at bounding box center [869, 370] width 1285 height 19
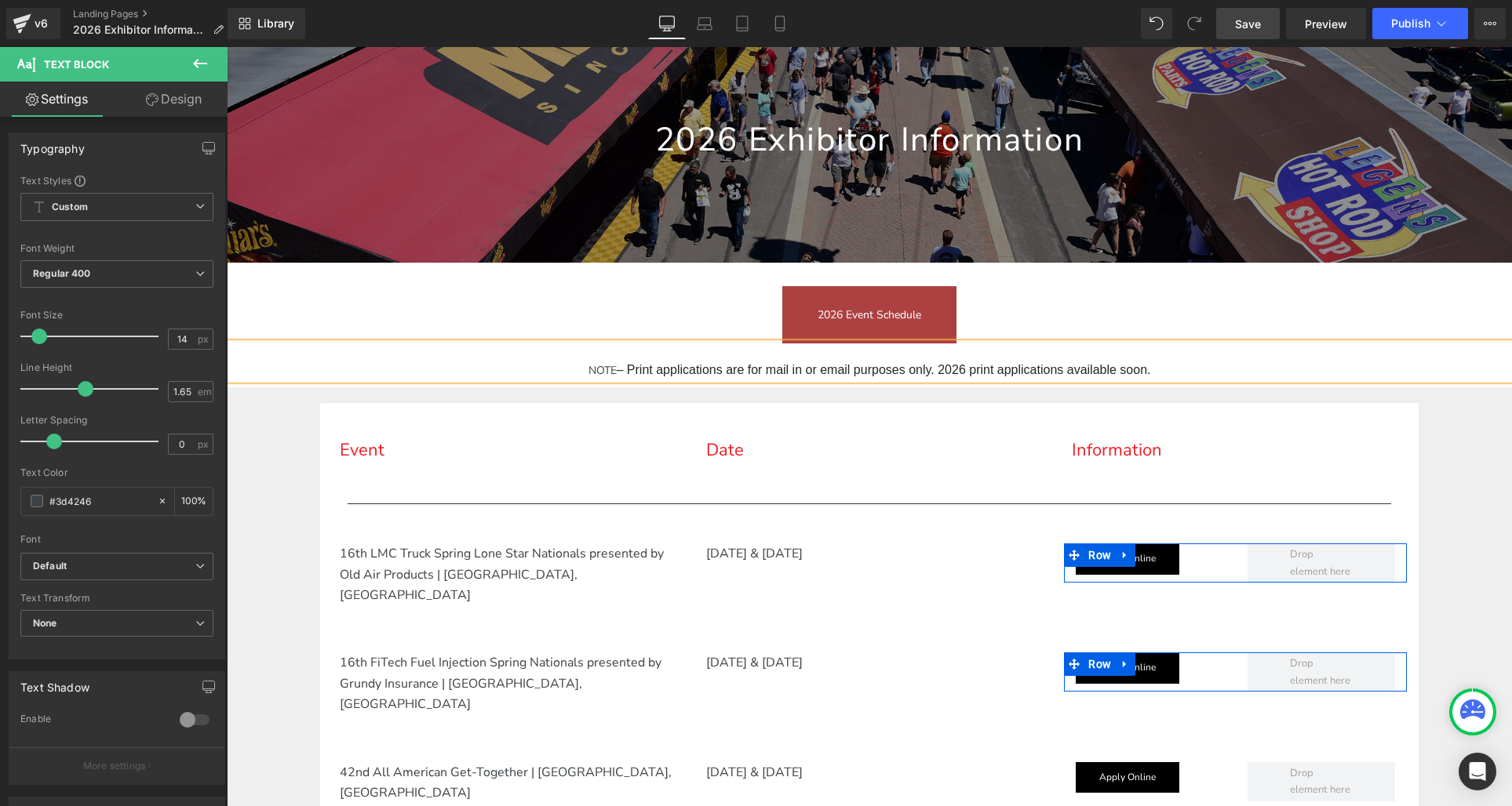
click at [1240, 19] on span "Save" at bounding box center [1247, 23] width 26 height 16
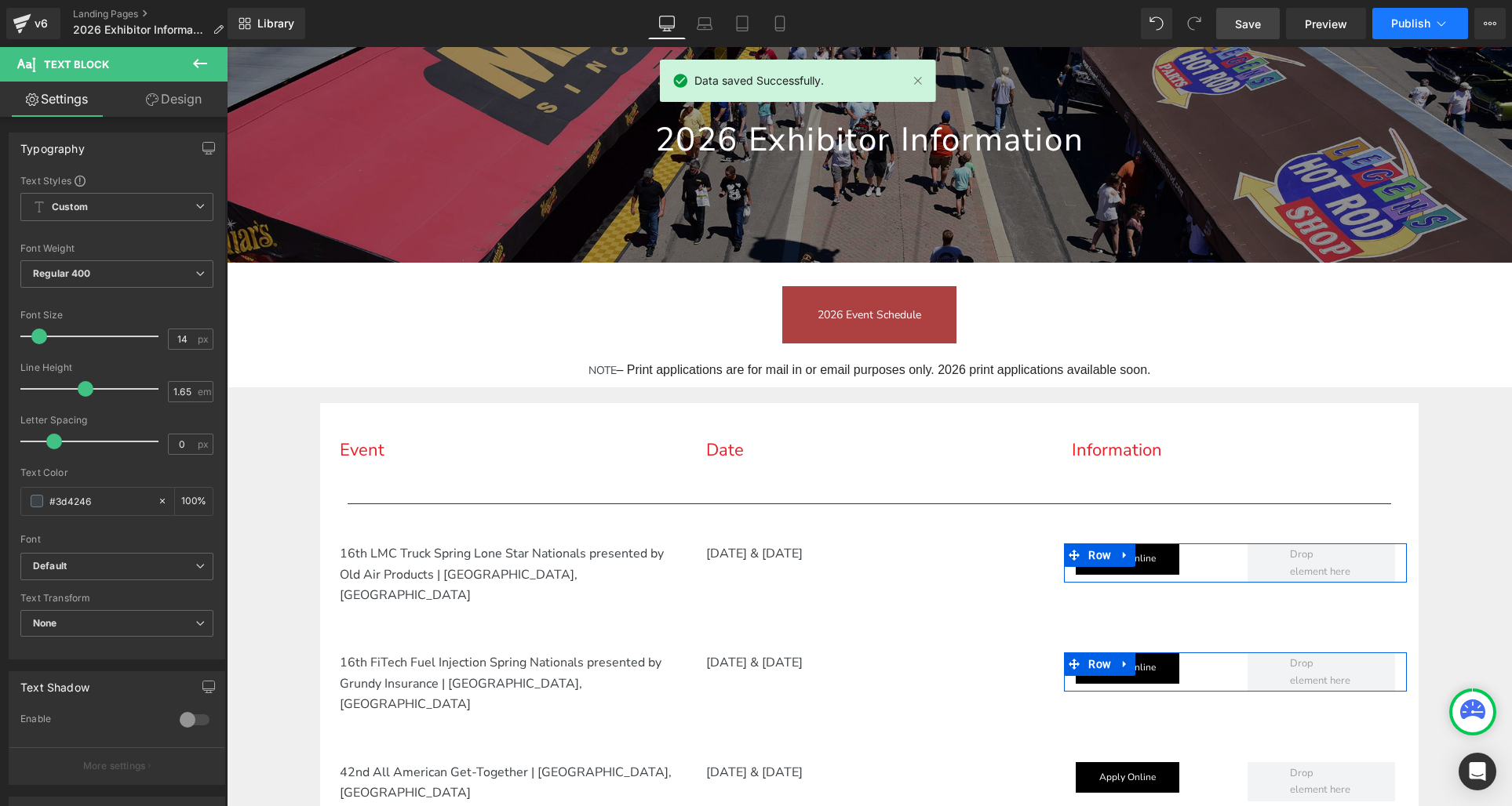
click at [1400, 26] on span "Publish" at bounding box center [1410, 23] width 39 height 13
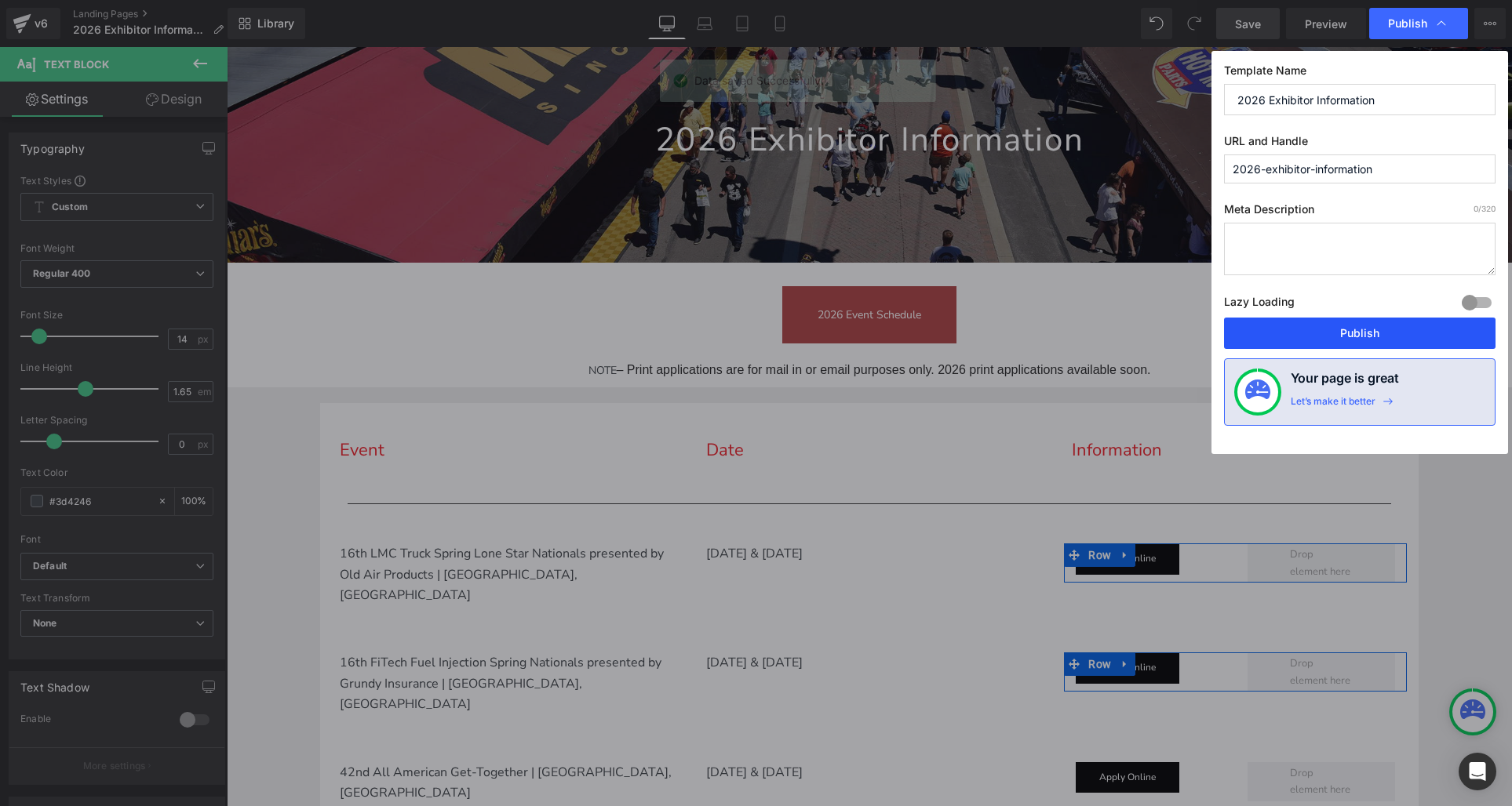
click at [1315, 332] on button "Publish" at bounding box center [1359, 333] width 271 height 32
